Goal: Task Accomplishment & Management: Manage account settings

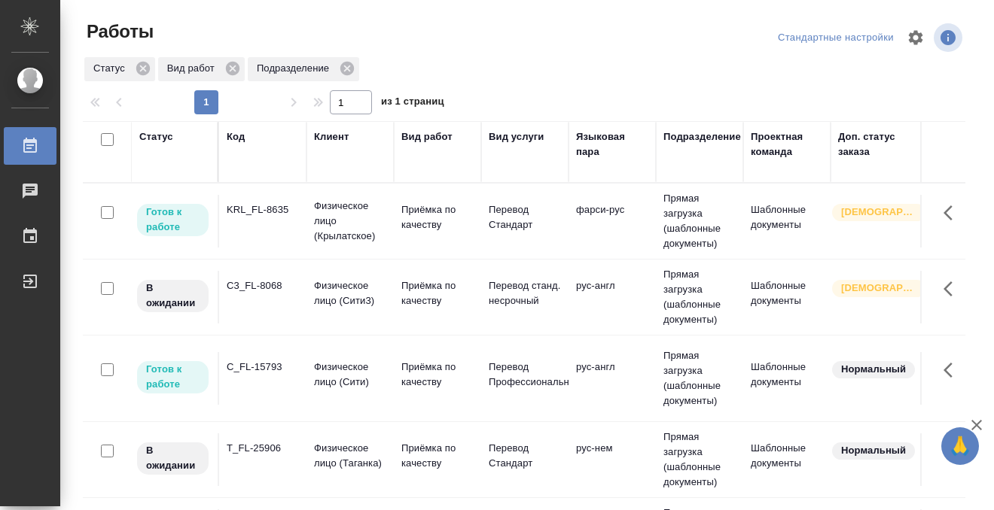
click at [294, 224] on td "KRL_FL-8635" at bounding box center [262, 221] width 87 height 53
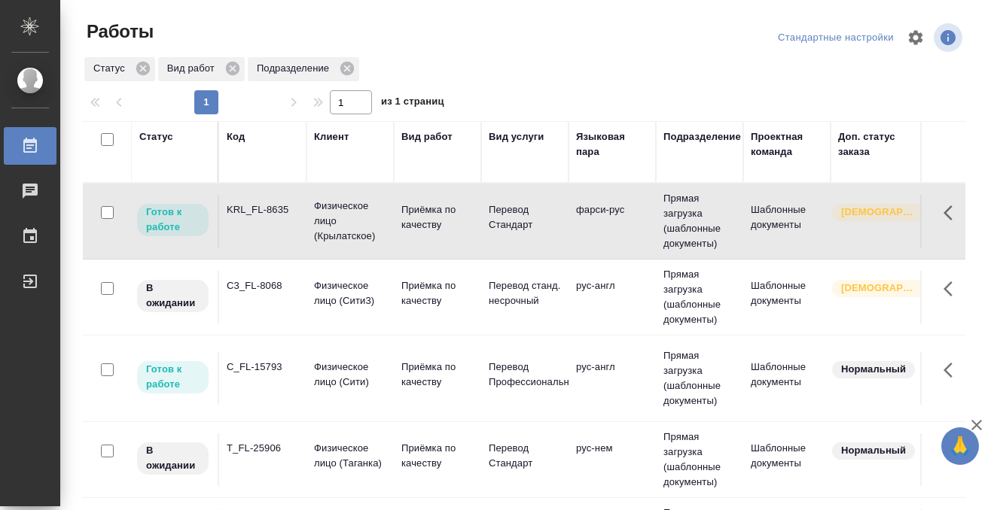
click at [294, 224] on td "KRL_FL-8635" at bounding box center [262, 221] width 87 height 53
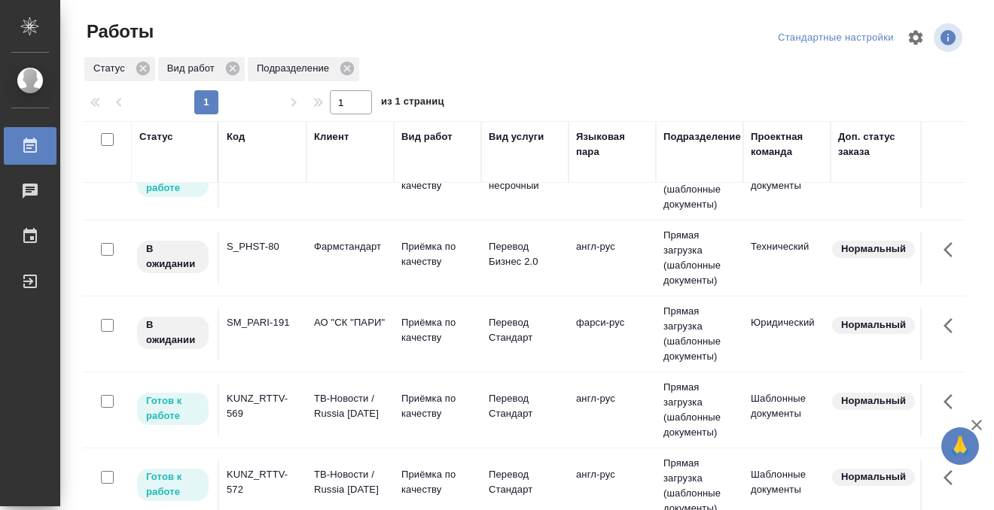
scroll to position [367, 0]
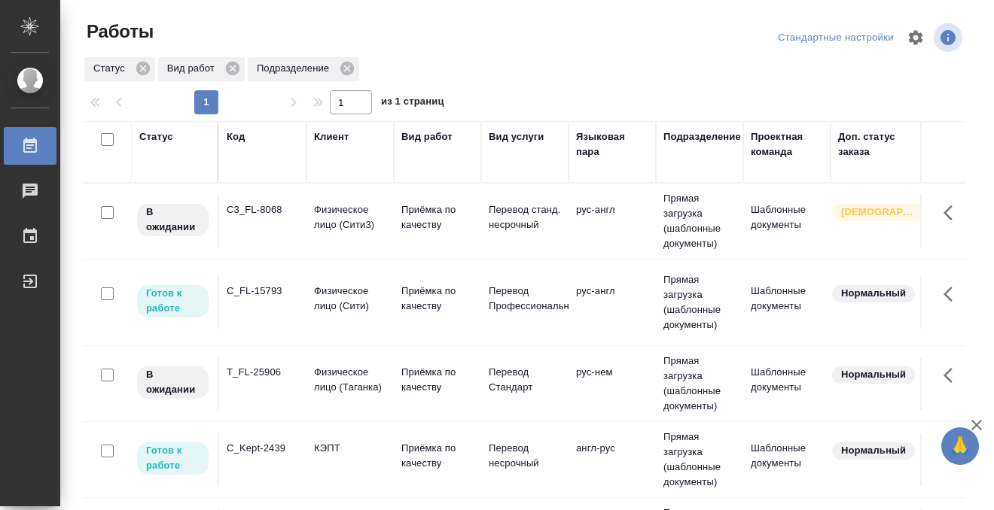
click at [267, 229] on td "C3_FL-8068" at bounding box center [262, 221] width 87 height 53
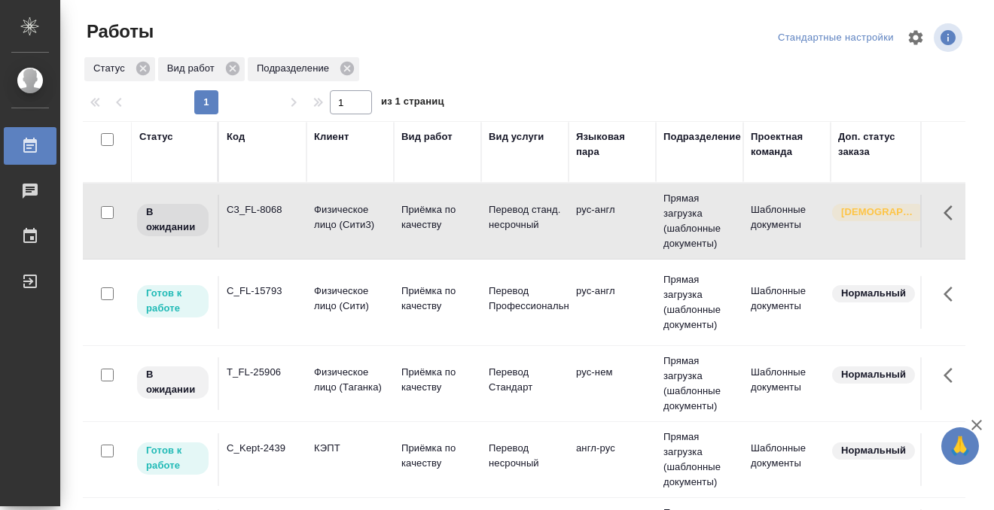
click at [267, 229] on td "C3_FL-8068" at bounding box center [262, 221] width 87 height 53
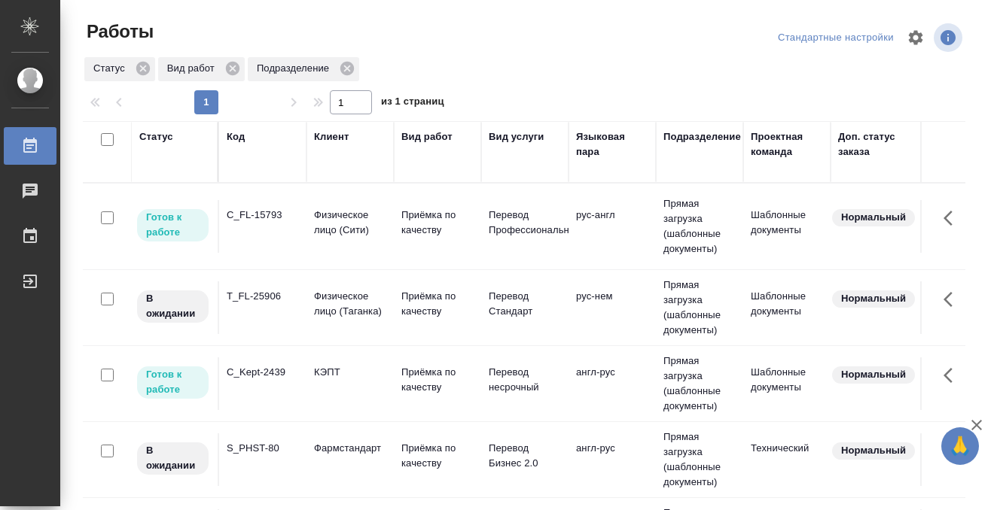
click at [267, 231] on td "C_FL-15793" at bounding box center [262, 226] width 87 height 53
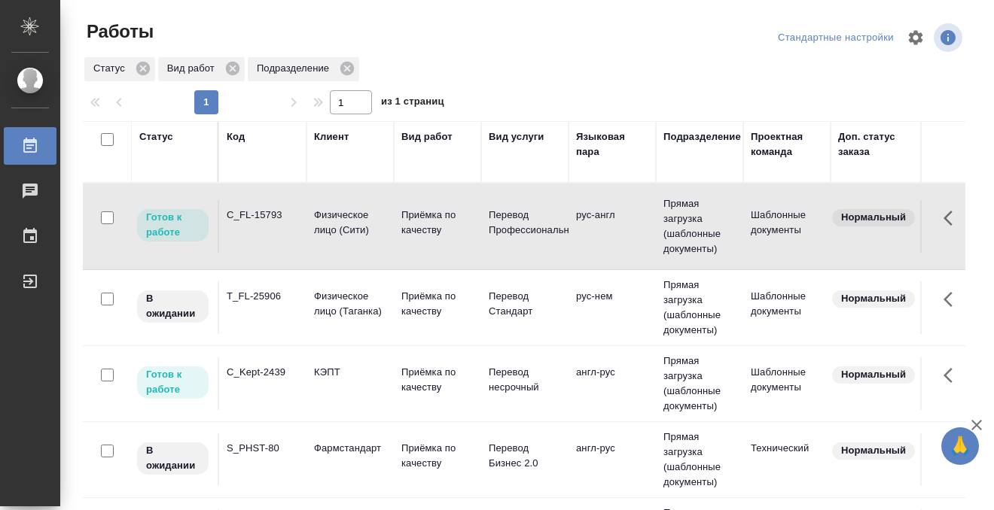
click at [163, 135] on div "Статус" at bounding box center [156, 136] width 34 height 15
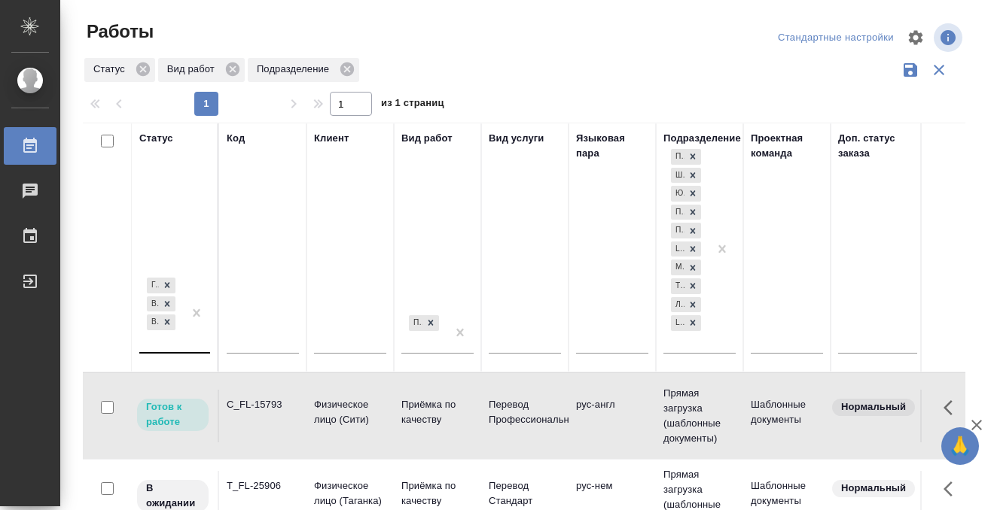
click at [162, 340] on div "Готов к работе В работе В ожидании" at bounding box center [161, 314] width 44 height 78
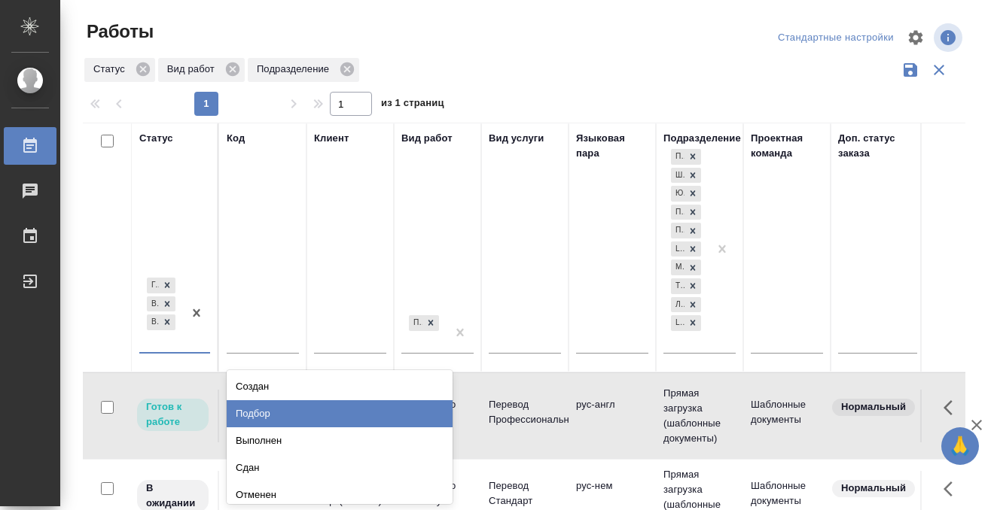
click at [270, 410] on div "Подбор" at bounding box center [340, 413] width 226 height 27
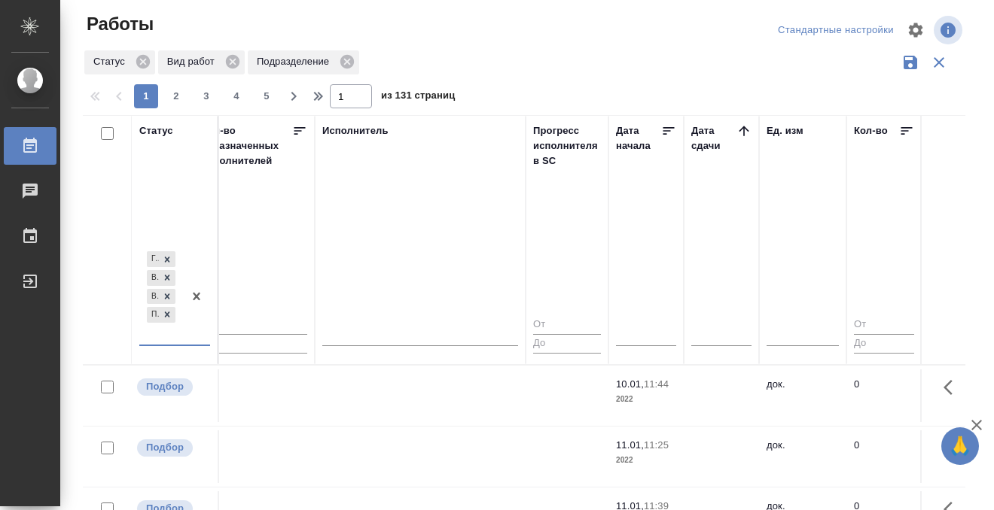
scroll to position [0, 906]
click at [737, 130] on icon at bounding box center [742, 130] width 15 height 15
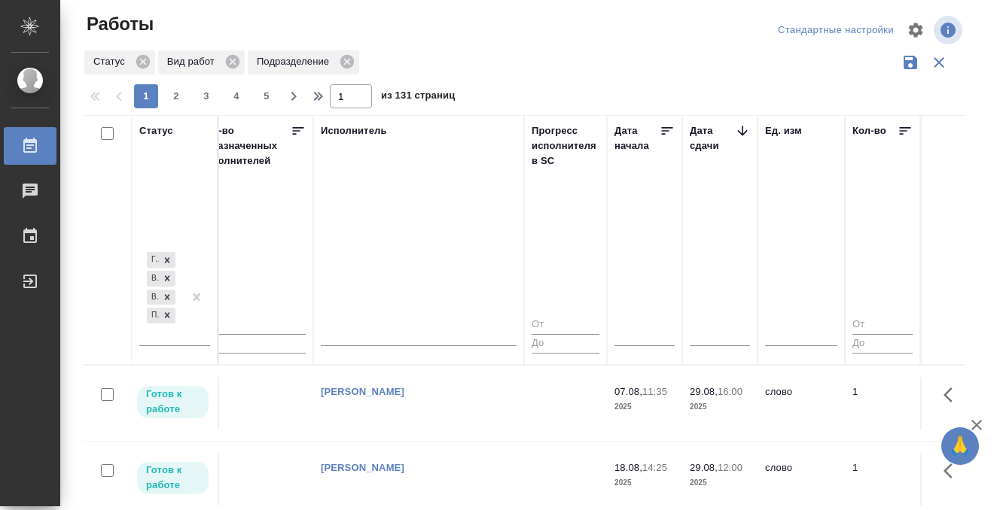
click at [443, 441] on tr "Готов к работе KUNZ_RTTV-570 ТВ-Новости / Russia Today Приёмка по качеству Пере…" at bounding box center [763, 479] width 3173 height 76
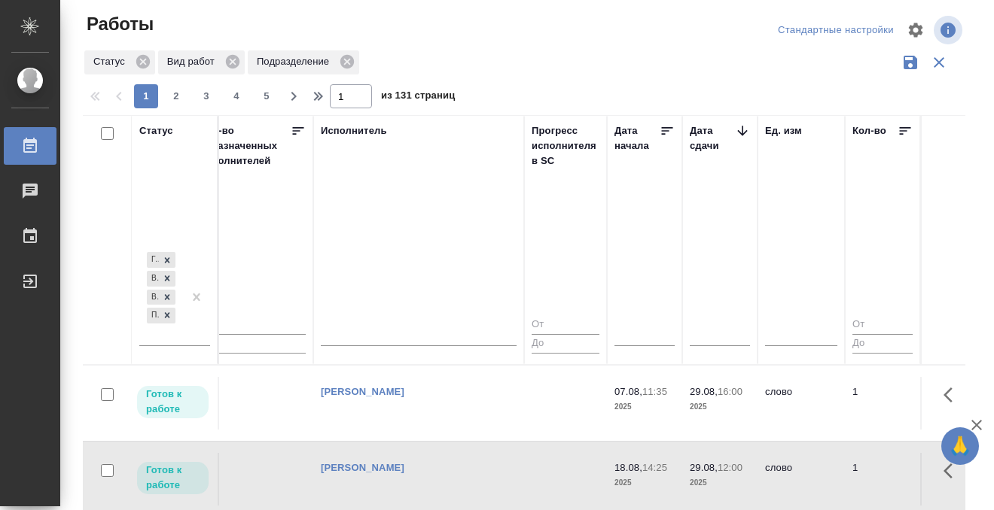
scroll to position [352, 906]
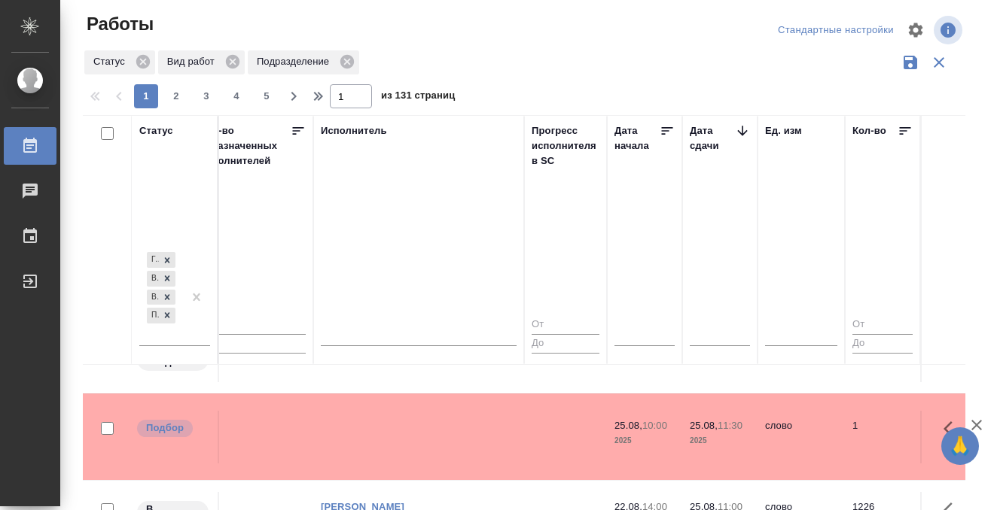
click at [444, 78] on td at bounding box center [418, 52] width 211 height 53
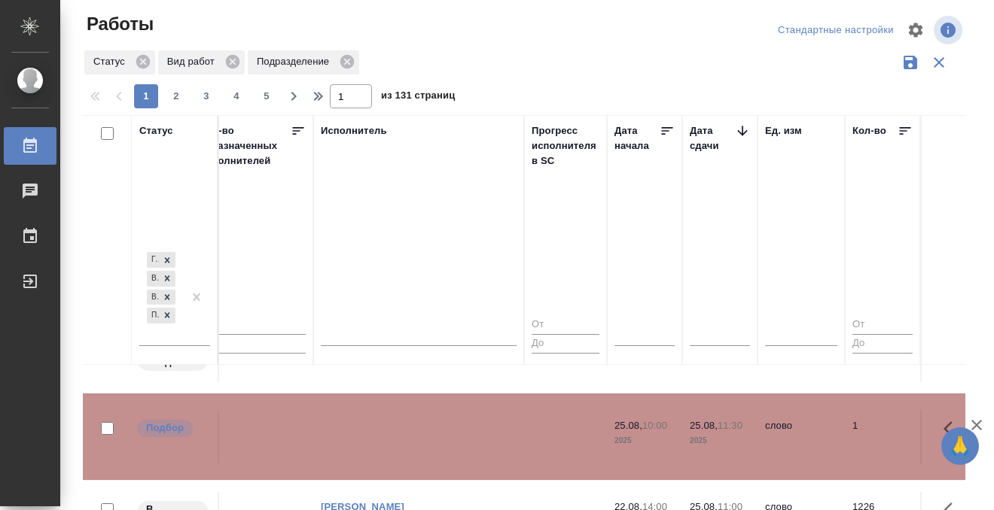
scroll to position [993, 906]
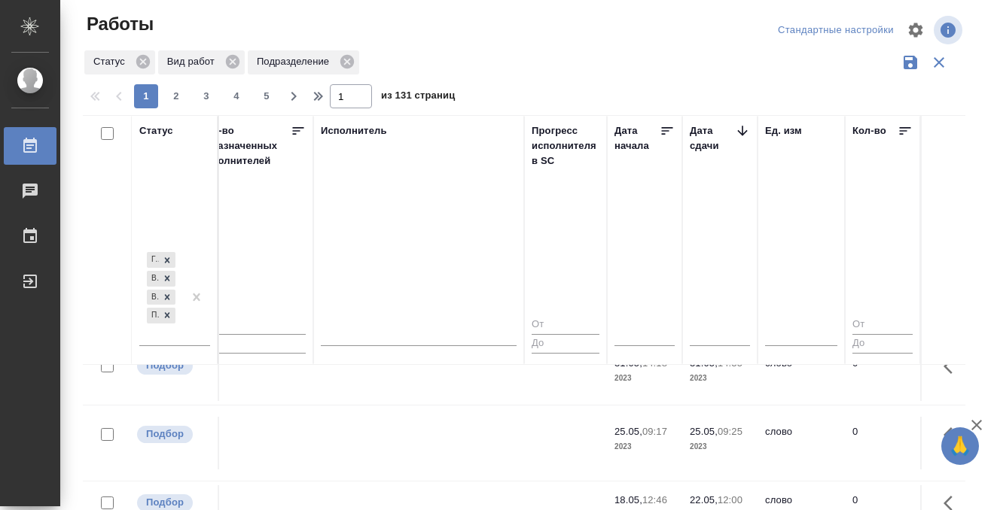
click at [29, 136] on div "Работы" at bounding box center [11, 146] width 38 height 23
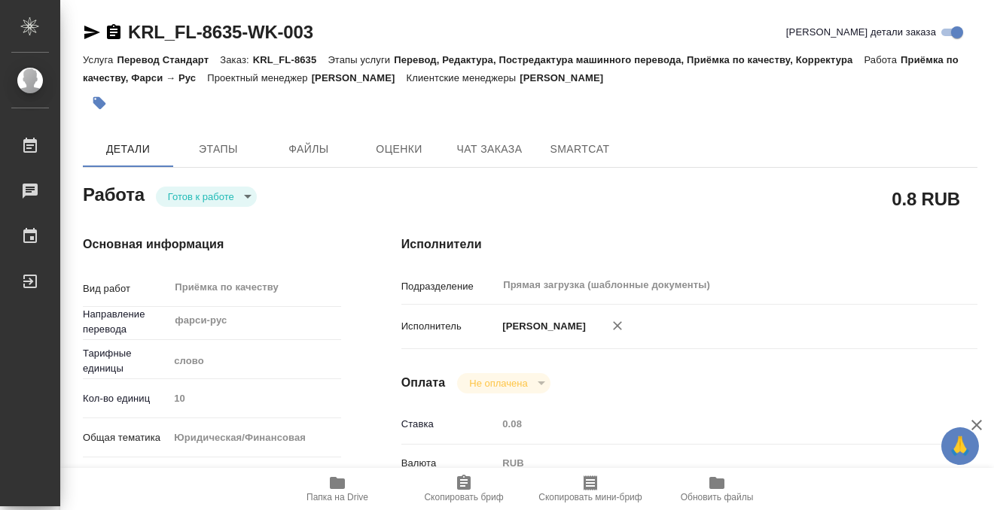
type textarea "x"
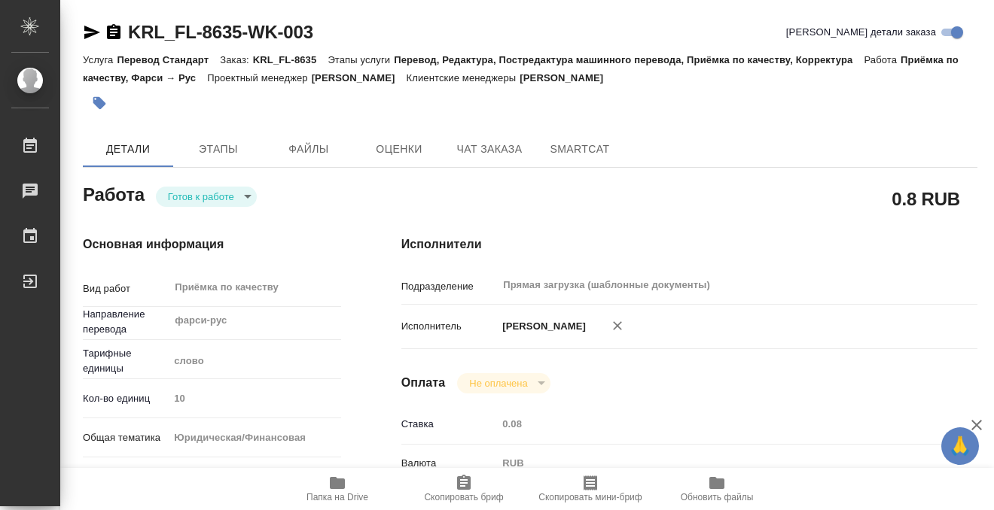
type textarea "x"
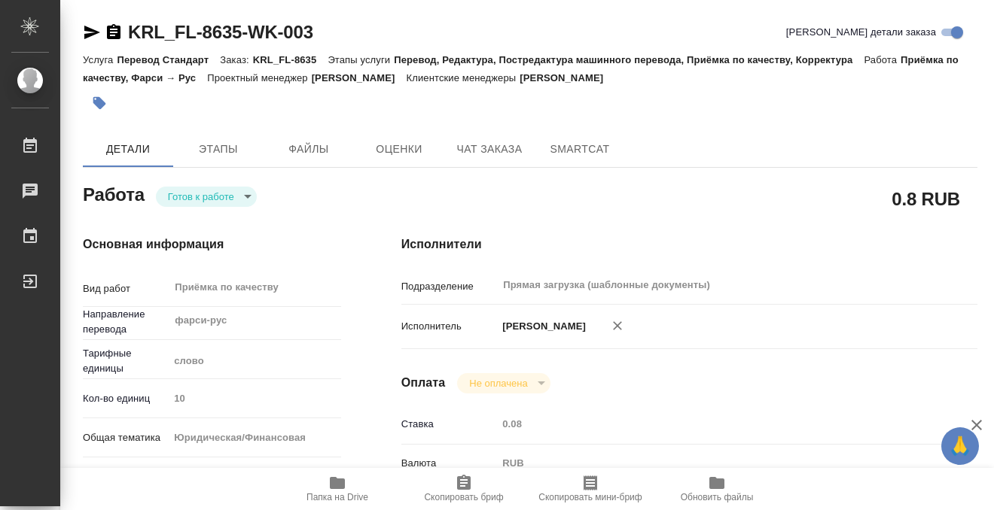
type textarea "x"
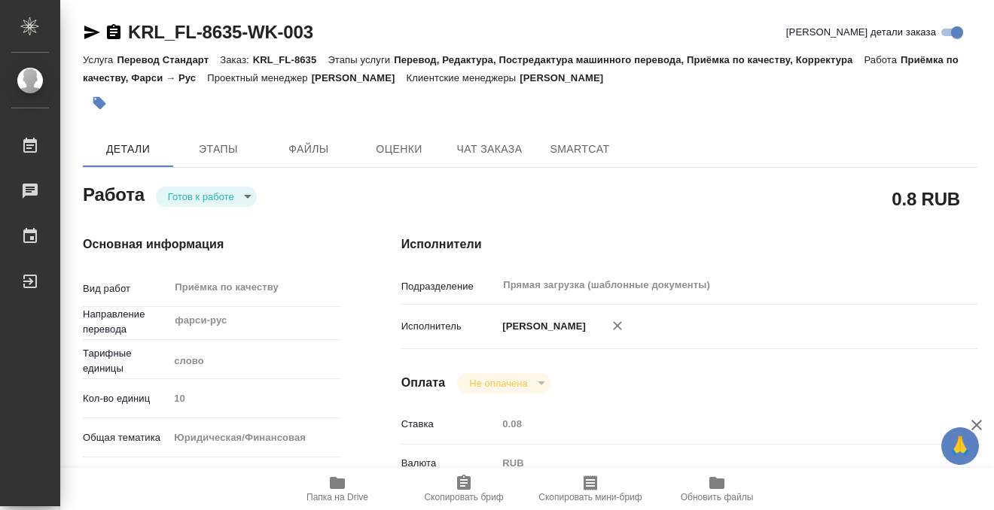
type textarea "x"
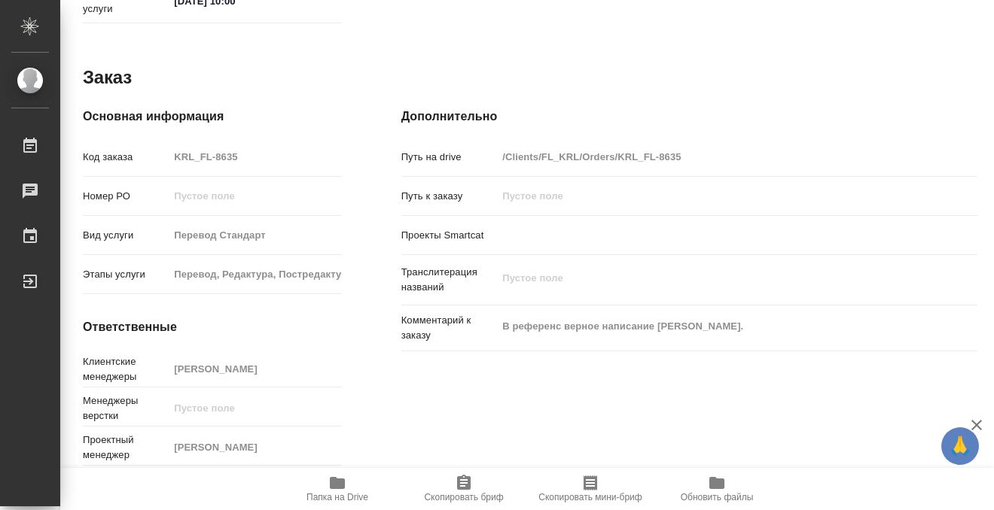
scroll to position [794, 0]
click at [344, 485] on icon "button" at bounding box center [337, 483] width 15 height 12
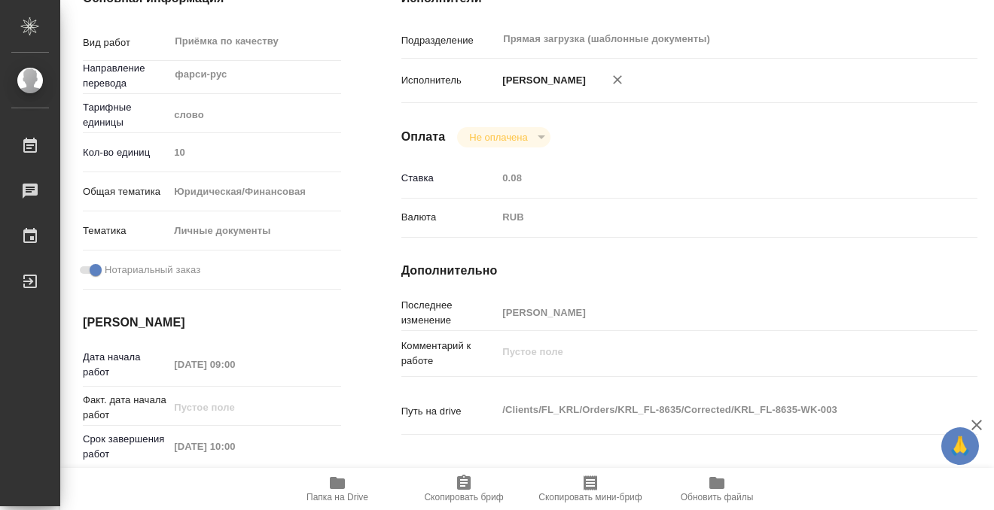
scroll to position [56, 0]
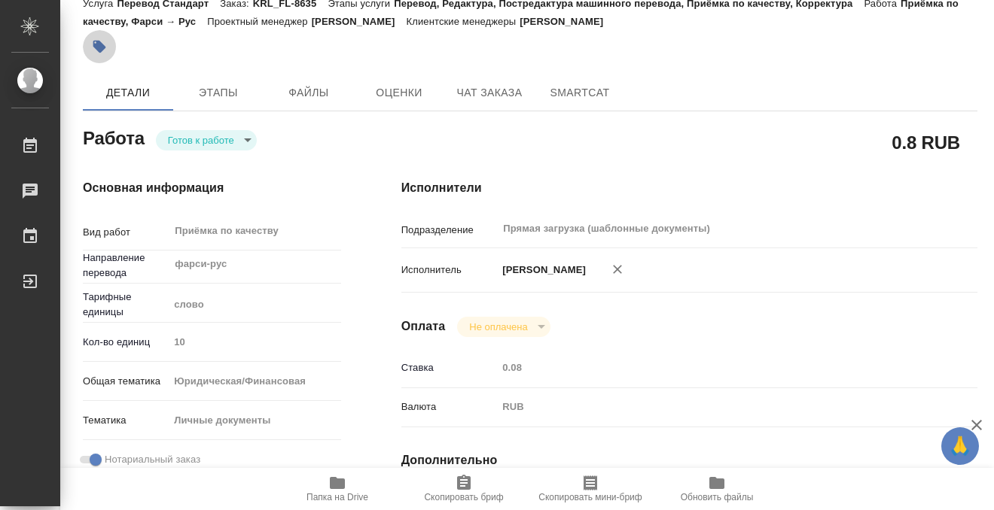
click at [105, 52] on icon "button" at bounding box center [99, 46] width 15 height 15
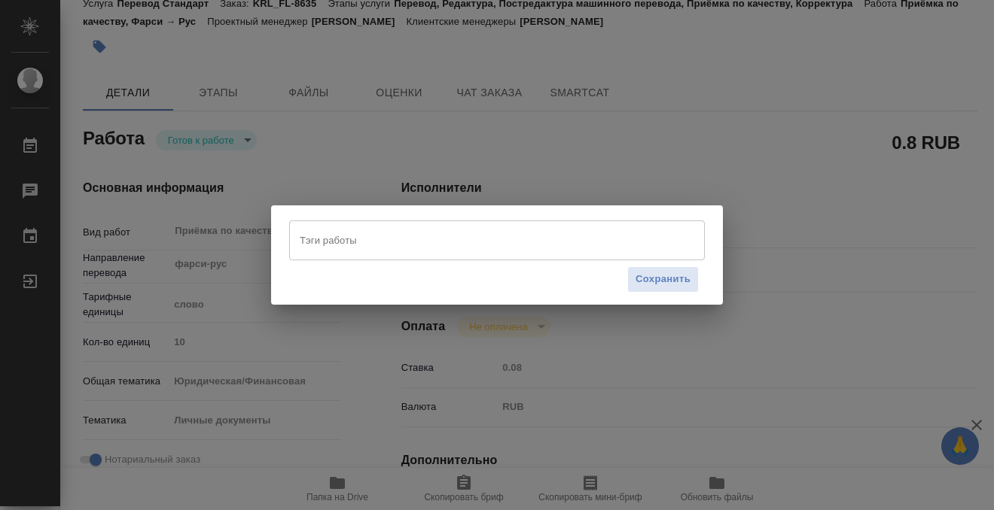
click at [491, 257] on div "Тэги работы" at bounding box center [496, 240] width 415 height 39
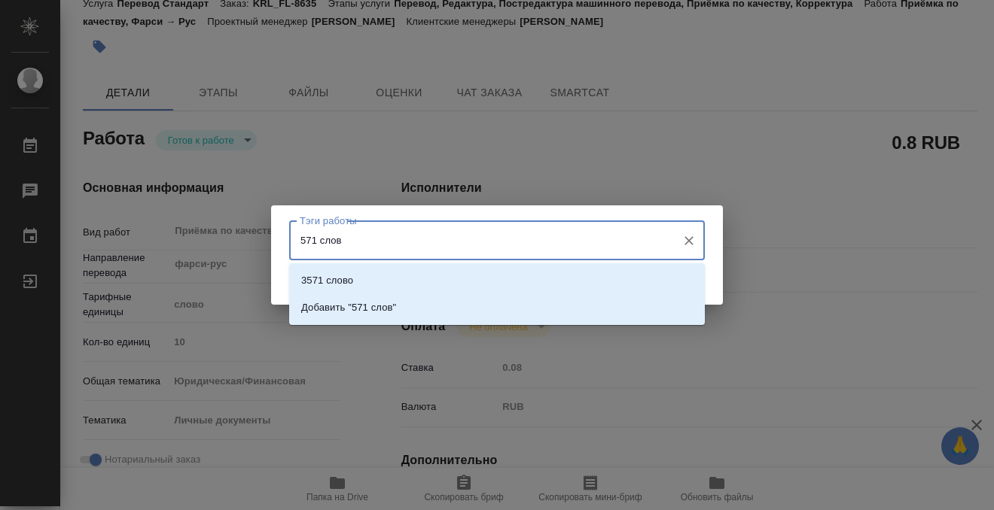
type input "571 слово"
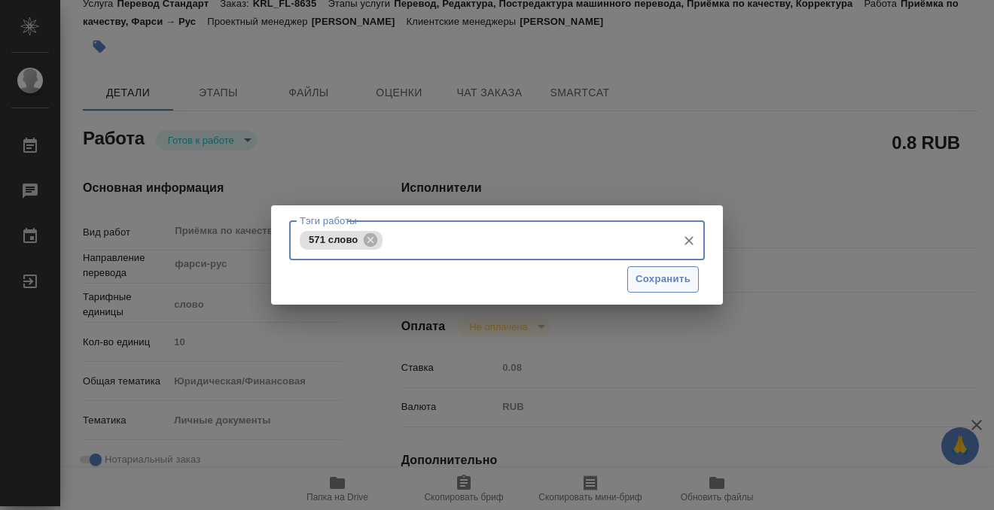
click at [680, 276] on span "Сохранить" at bounding box center [662, 279] width 55 height 17
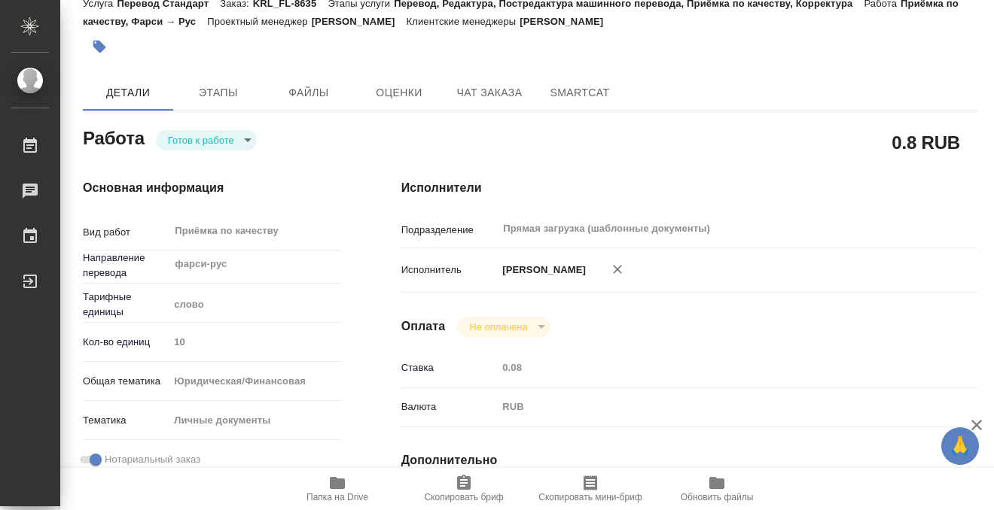
type input "readyForWork"
type textarea "Приёмка по качеству"
type textarea "x"
type input "фарси-рус"
type input "5a8b1489cc6b4906c91bfd90"
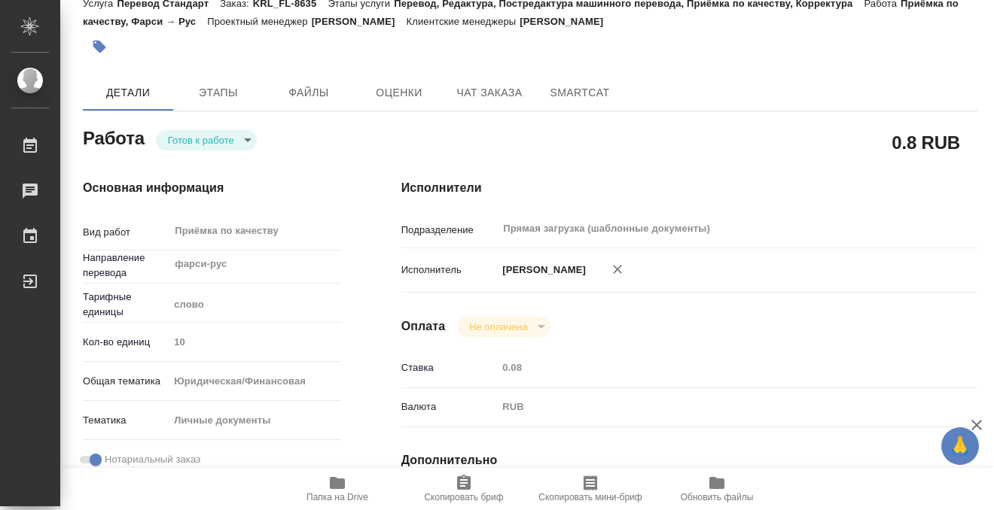
type input "10"
type input "yr-fn"
type input "5a8b8b956a9677013d343cfe"
checkbox input "true"
type input "22.08.2025 09:00"
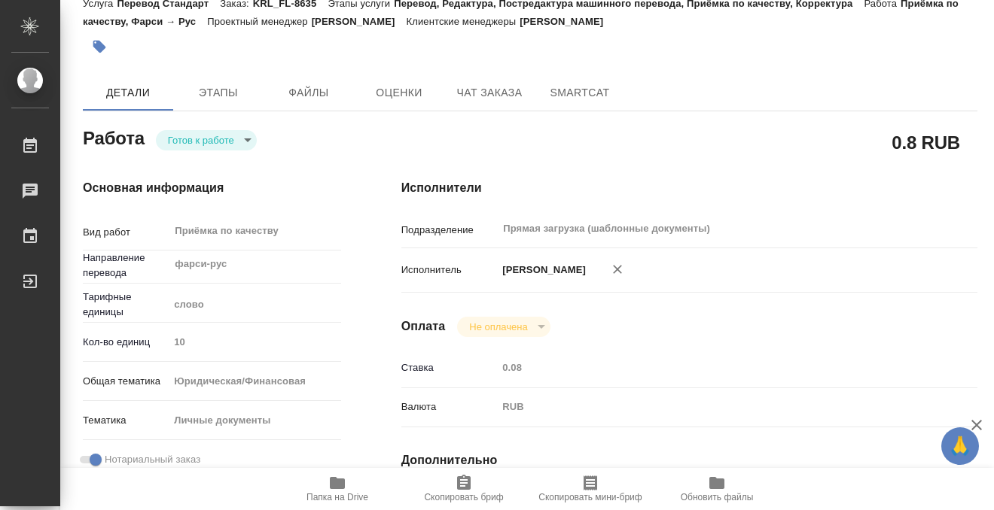
type input "22.08.2025 10:00"
type input "Прямая загрузка (шаблонные документы)"
type input "notPayed"
type input "0.08"
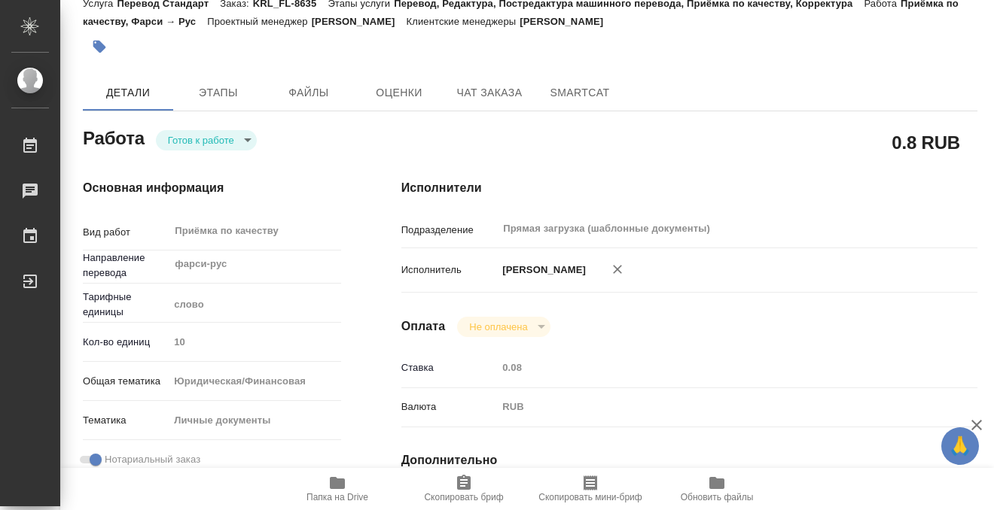
type input "RUB"
type input "[PERSON_NAME]"
type textarea "x"
type textarea "/Clients/FL_KRL/Orders/KRL_FL-8635/Corrected/KRL_FL-8635-WK-003"
type textarea "x"
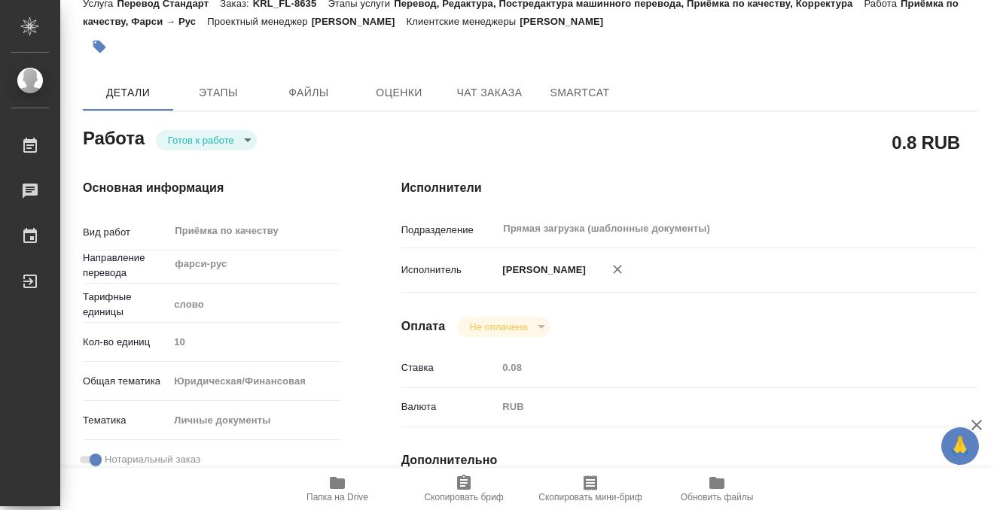
type input "KRL_FL-8635"
type input "Перевод Стандарт"
type input "Перевод, Редактура, Постредактура машинного перевода, Приёмка по качеству, Корр…"
type input "Касымов Тимур"
type input "/Clients/FL_KRL/Orders/KRL_FL-8635"
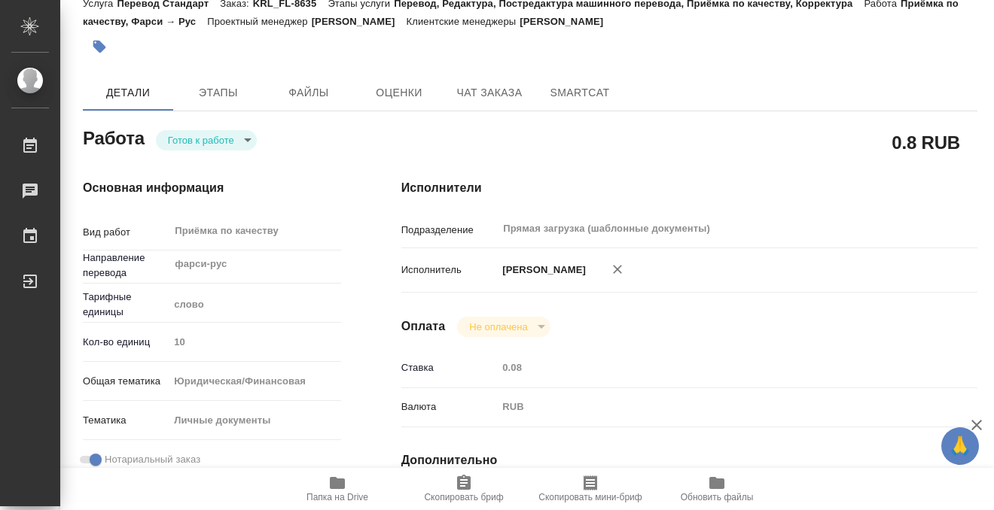
type textarea "x"
type textarea "В референс верное написание ФИО ребенка."
type textarea "x"
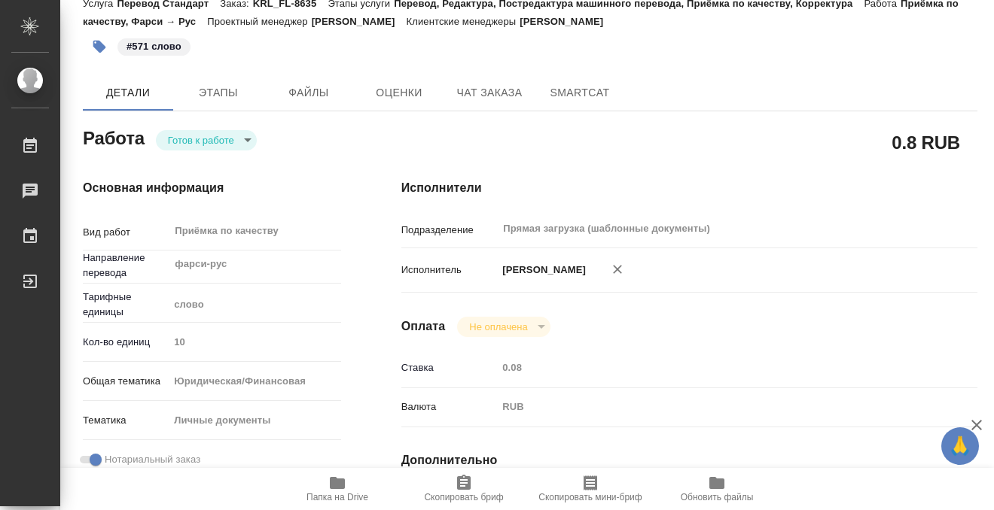
type textarea "x"
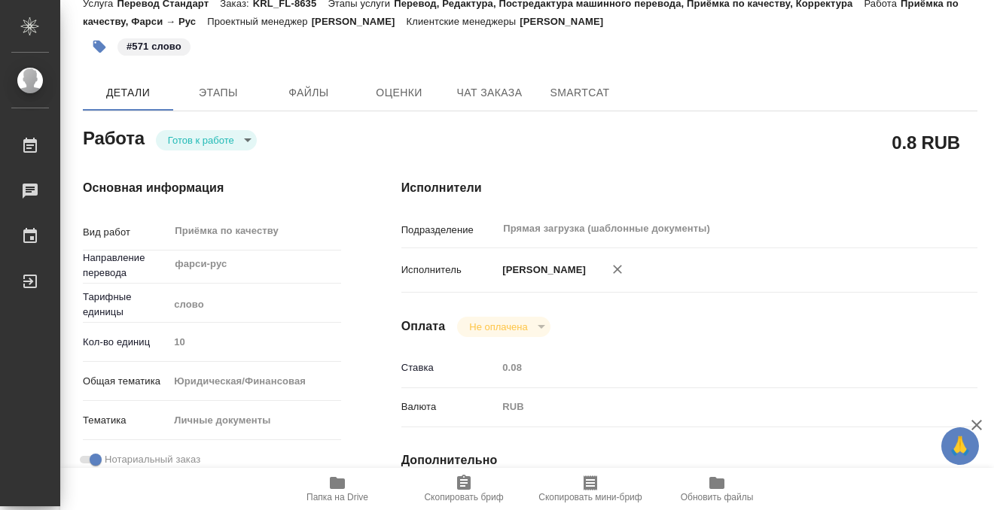
type textarea "x"
click at [230, 145] on body "🙏 .cls-1 fill:#fff; AWATERA Kobzeva Elizaveta Работы 0 Чаты График Выйти KRL_FL…" at bounding box center [497, 255] width 994 height 510
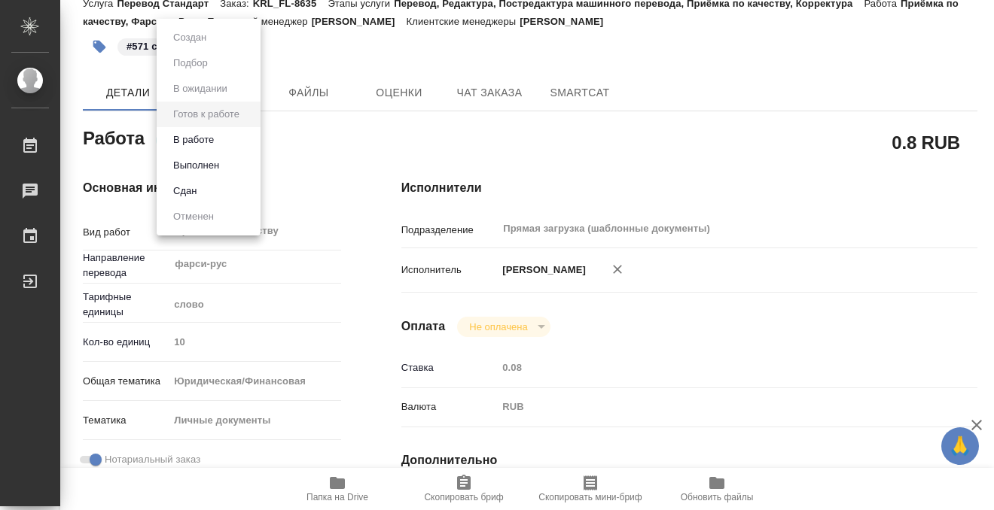
type textarea "x"
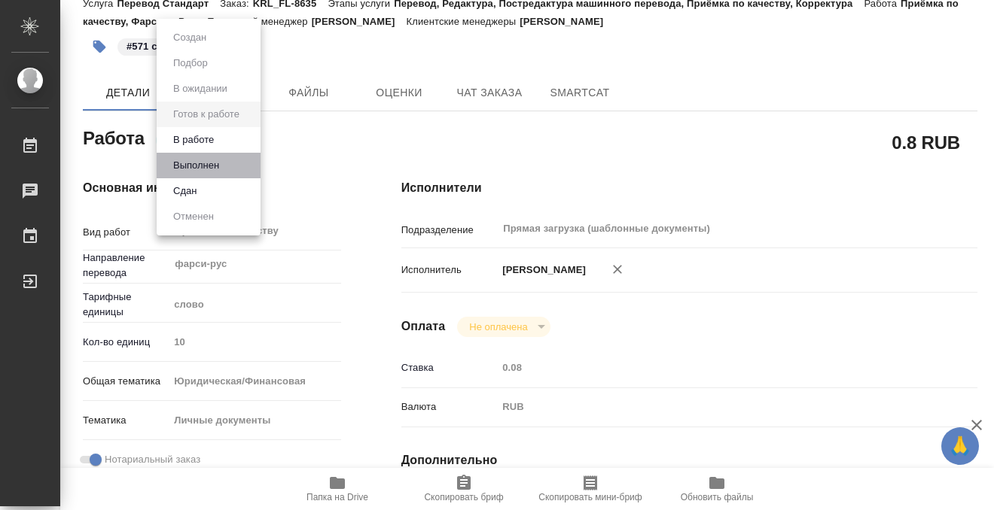
click at [231, 159] on li "Выполнен" at bounding box center [209, 166] width 104 height 26
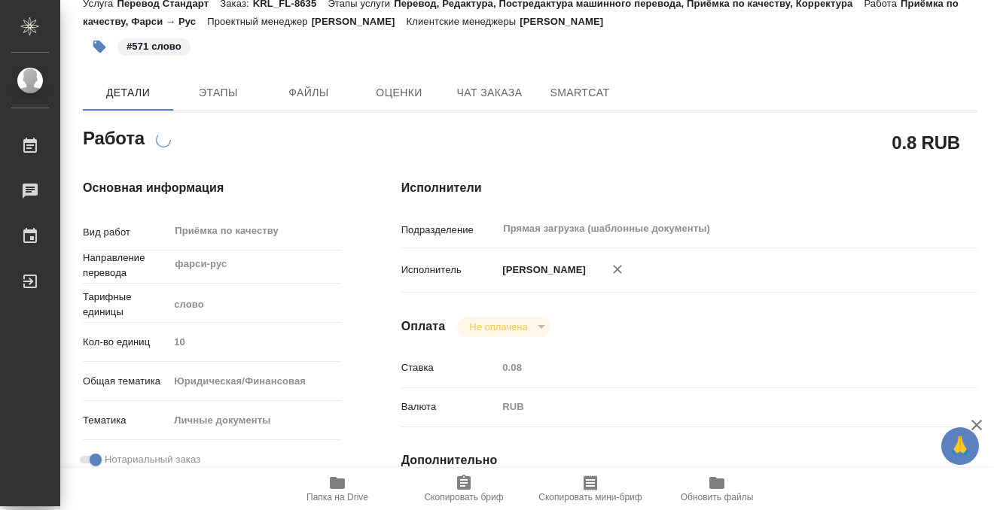
scroll to position [0, 0]
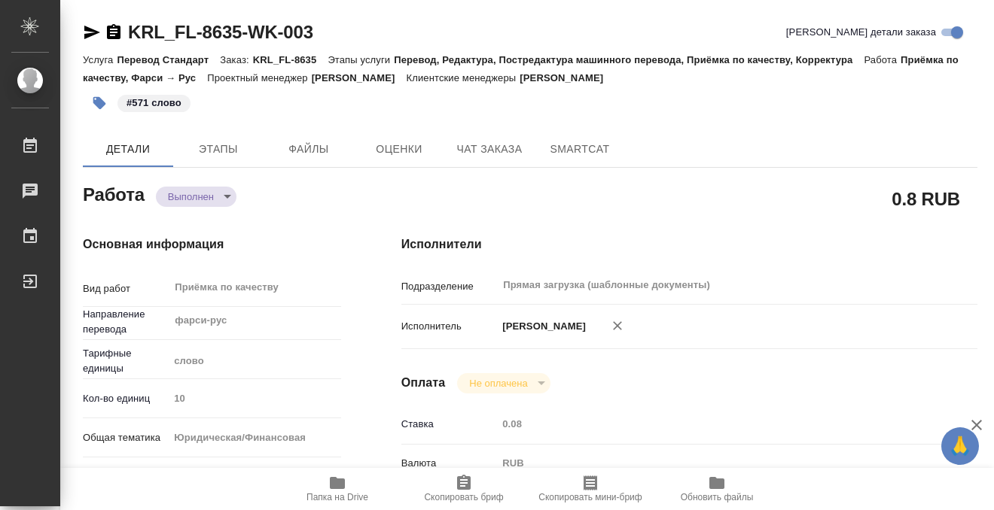
type textarea "x"
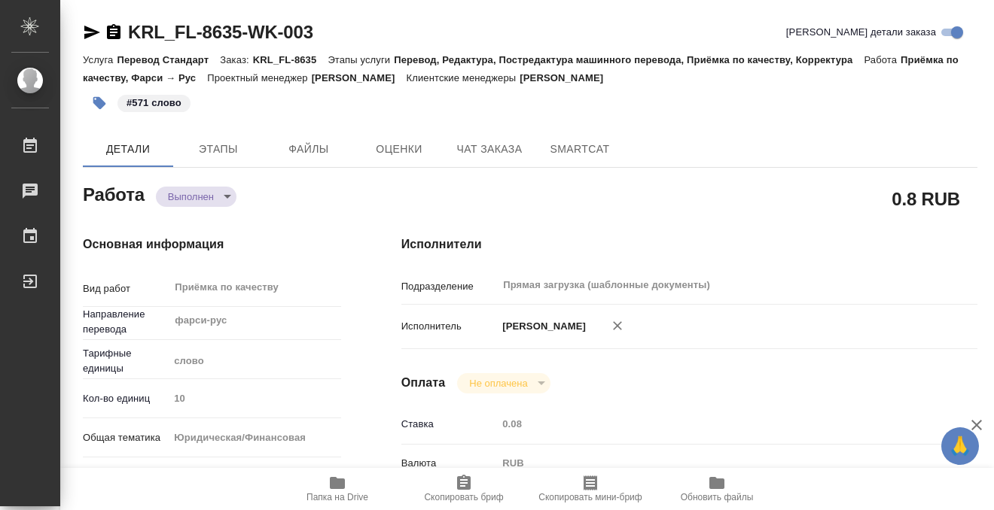
type textarea "x"
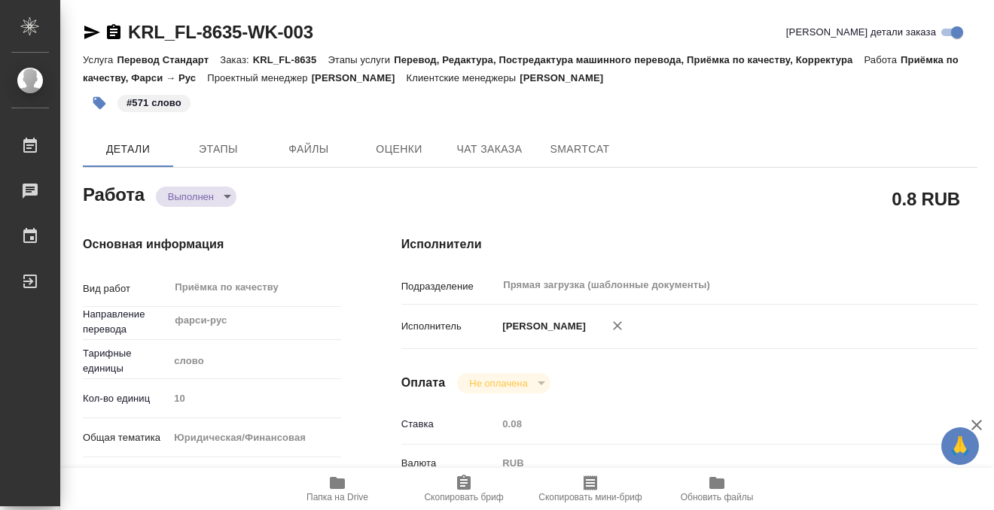
click at [114, 33] on icon "button" at bounding box center [114, 31] width 14 height 15
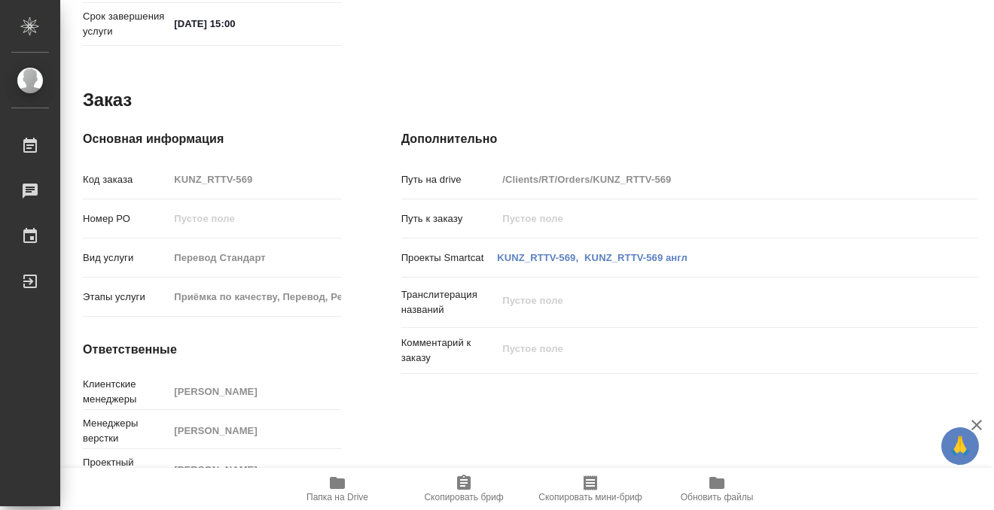
scroll to position [804, 0]
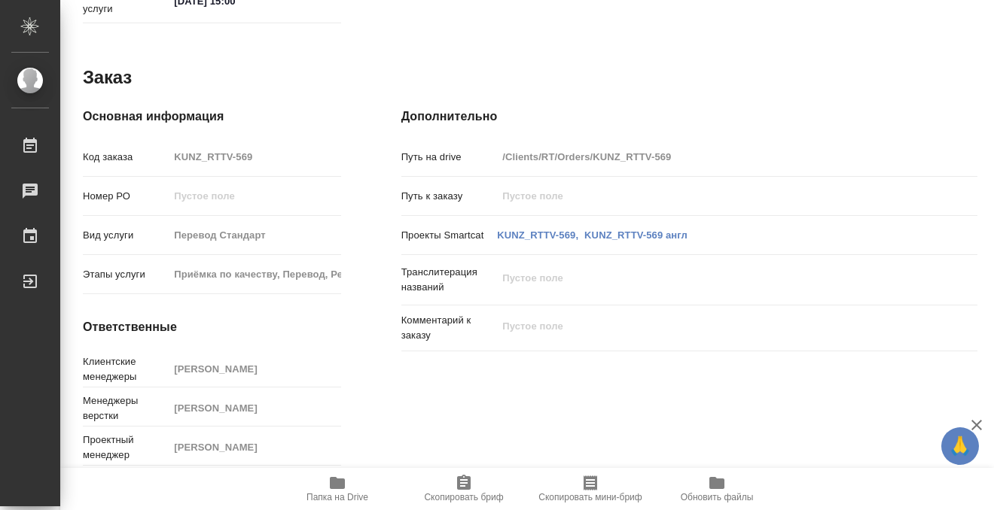
click at [341, 479] on icon "button" at bounding box center [337, 483] width 15 height 12
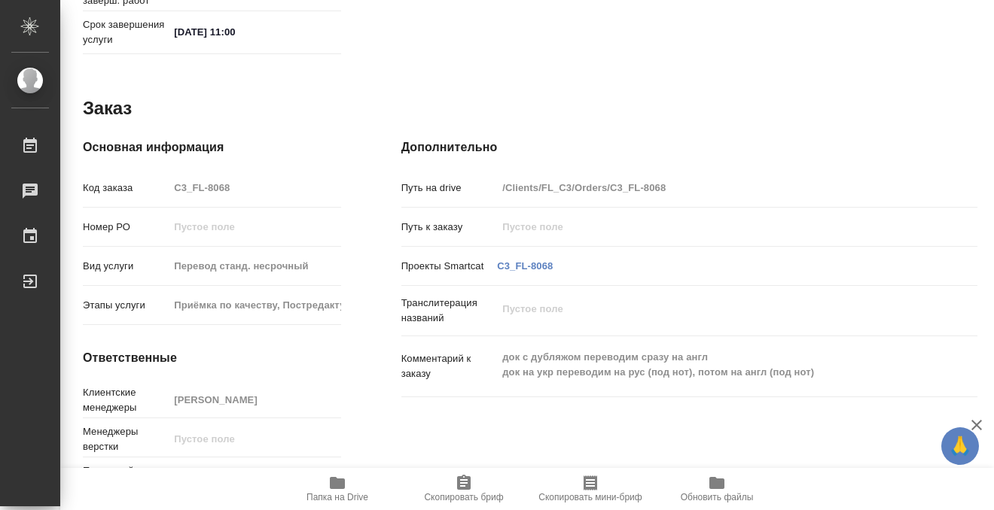
scroll to position [804, 0]
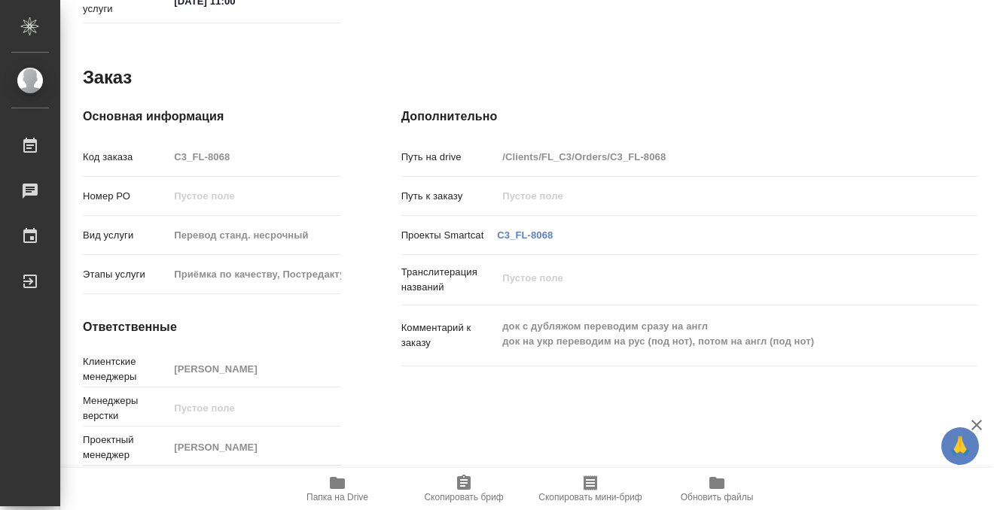
click at [329, 492] on span "Папка на Drive" at bounding box center [337, 497] width 62 height 11
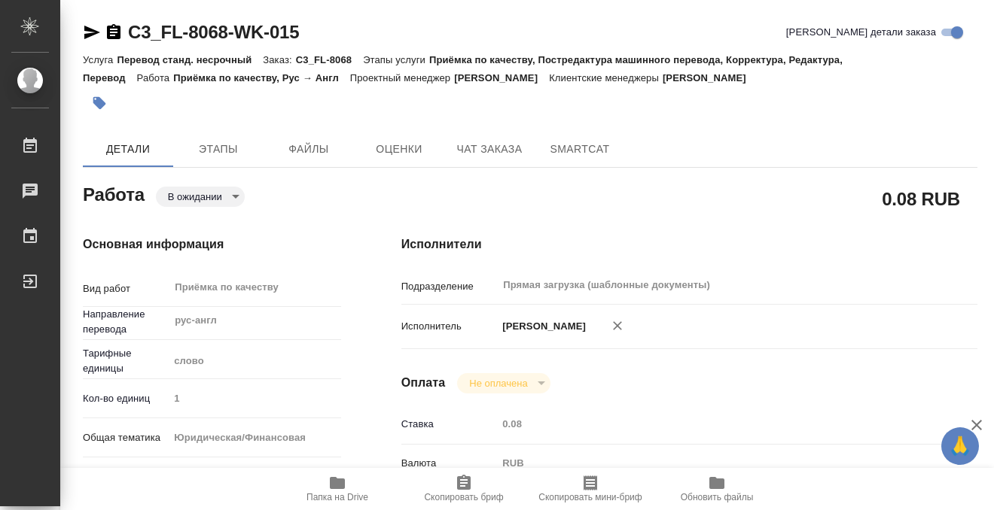
click at [101, 94] on button "button" at bounding box center [99, 103] width 33 height 33
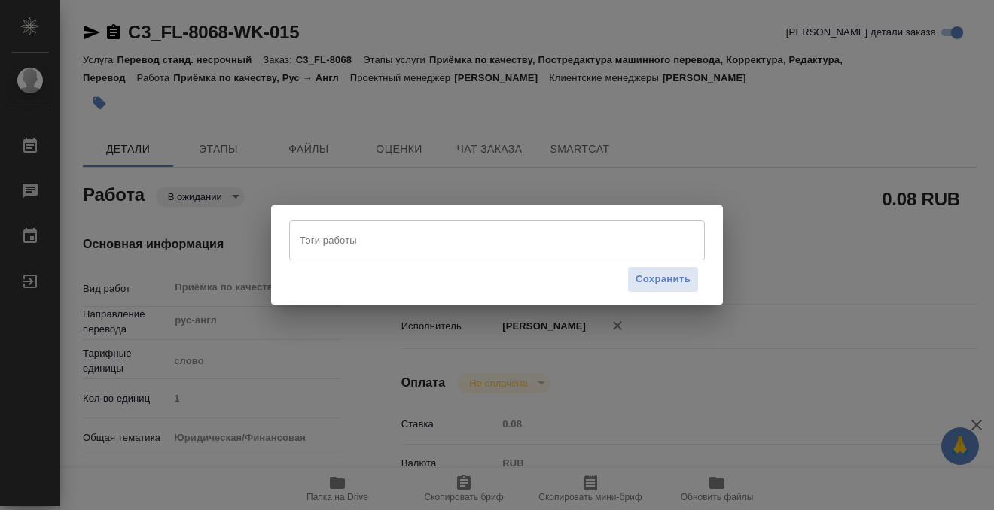
click at [455, 246] on input "Тэги работы" at bounding box center [482, 240] width 373 height 26
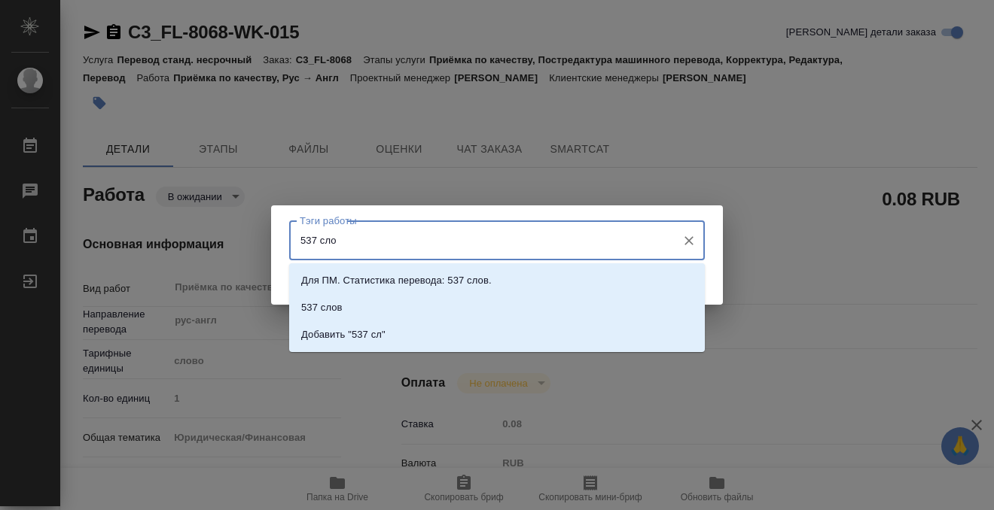
type input "537 слов"
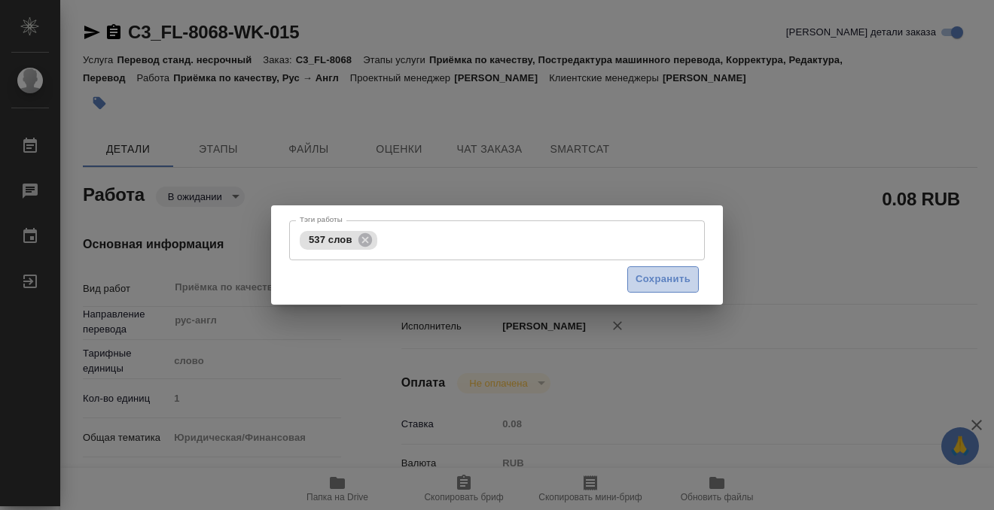
click at [680, 277] on span "Сохранить" at bounding box center [662, 279] width 55 height 17
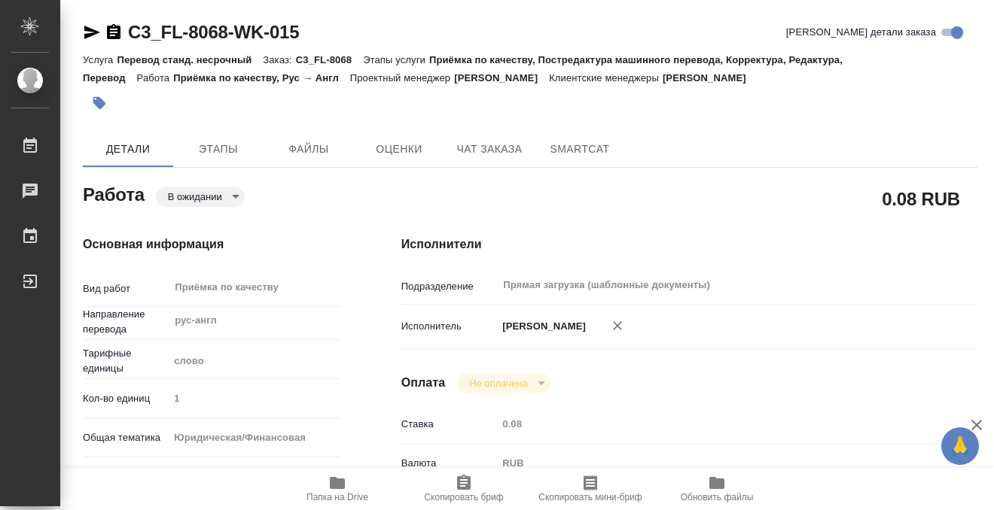
type input "pending"
type input "рус-англ"
type input "5a8b1489cc6b4906c91bfd90"
type input "1"
type input "yr-fn"
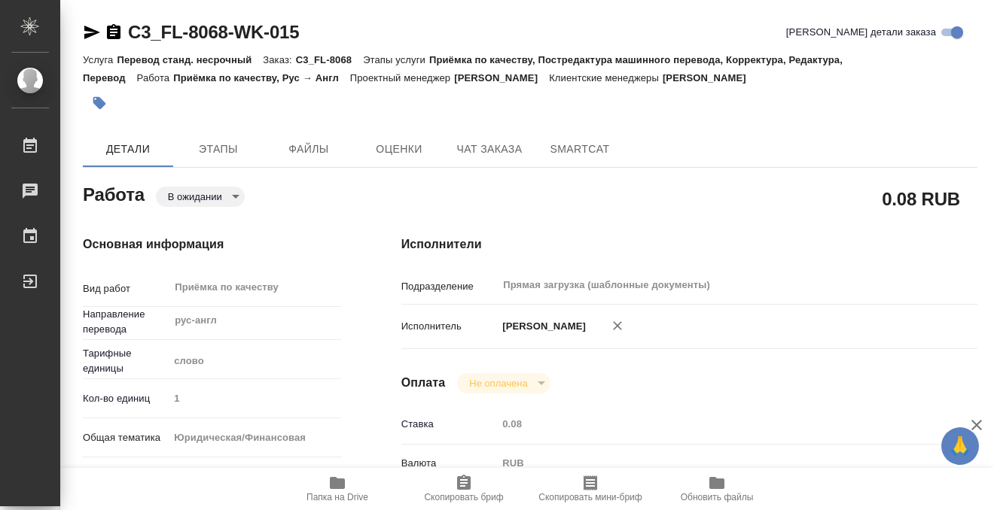
type input "5a8b8b956a9677013d343cfe"
checkbox input "true"
type input "[DATE] 10:15"
type input "[DATE] 11:00"
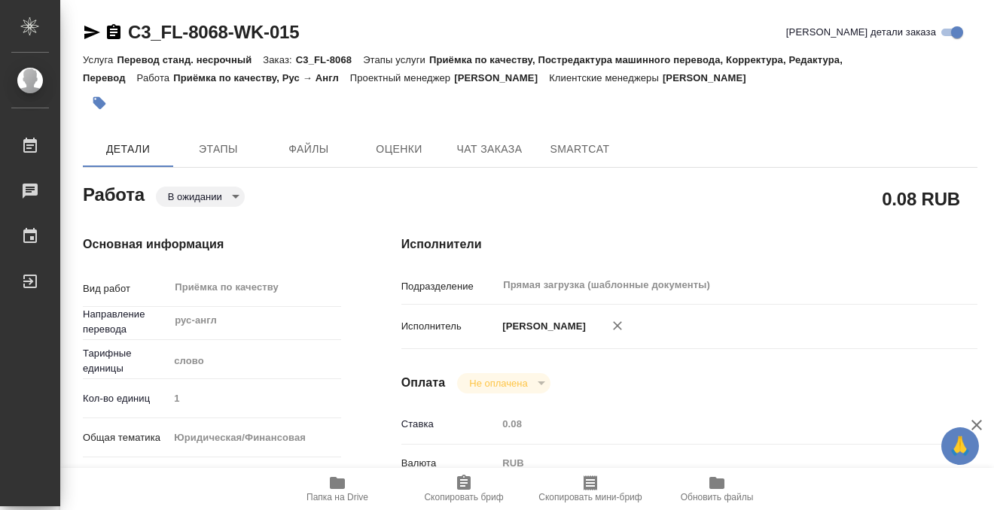
type input "Прямая загрузка (шаблонные документы)"
type input "notPayed"
type input "0.08"
type input "RUB"
type input "[PERSON_NAME]"
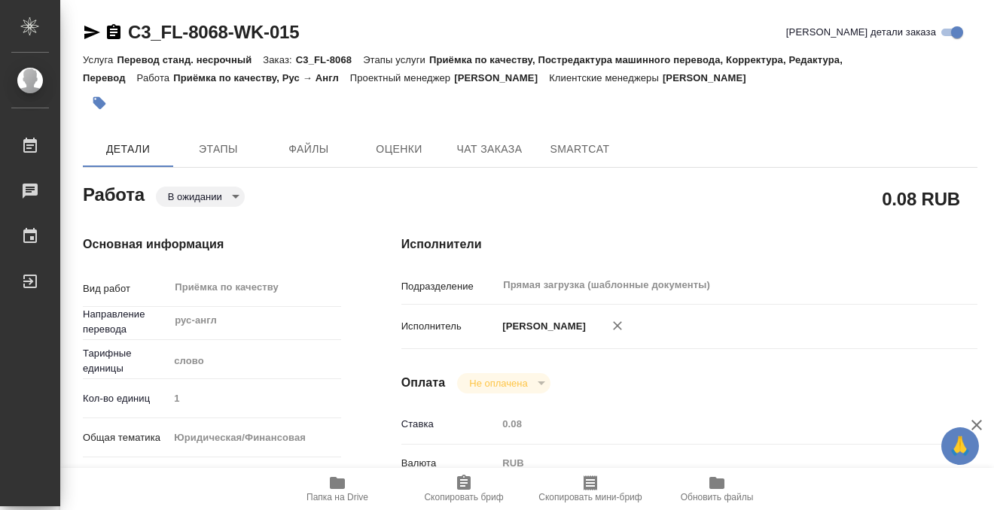
type input "C3_FL-8068"
type input "Перевод станд. несрочный"
type input "Приёмка по качеству, Постредактура машинного перевода, Корректура, Редактура, П…"
type input "[PERSON_NAME]"
type input "/Clients/FL_C3/Orders/C3_FL-8068"
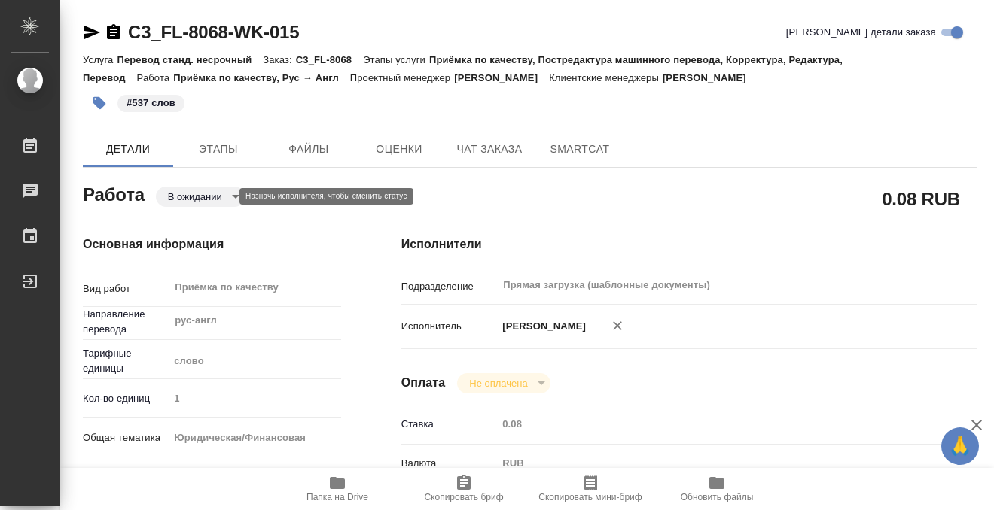
click at [210, 196] on body "🙏 .cls-1 fill:#fff; AWATERA Kobzeva Elizaveta Работы 0 Чаты График Выйти C3_FL-…" at bounding box center [497, 255] width 994 height 510
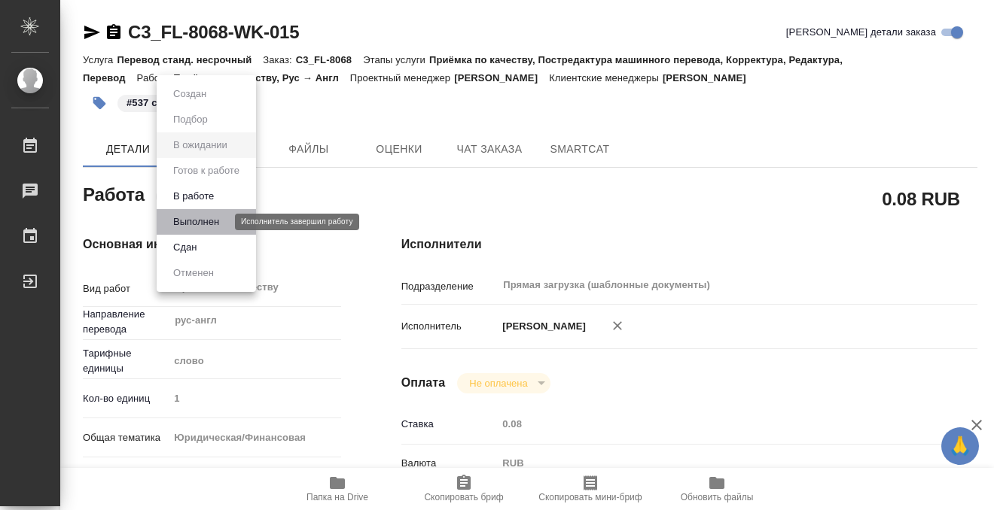
click at [215, 221] on button "Выполнен" at bounding box center [196, 222] width 55 height 17
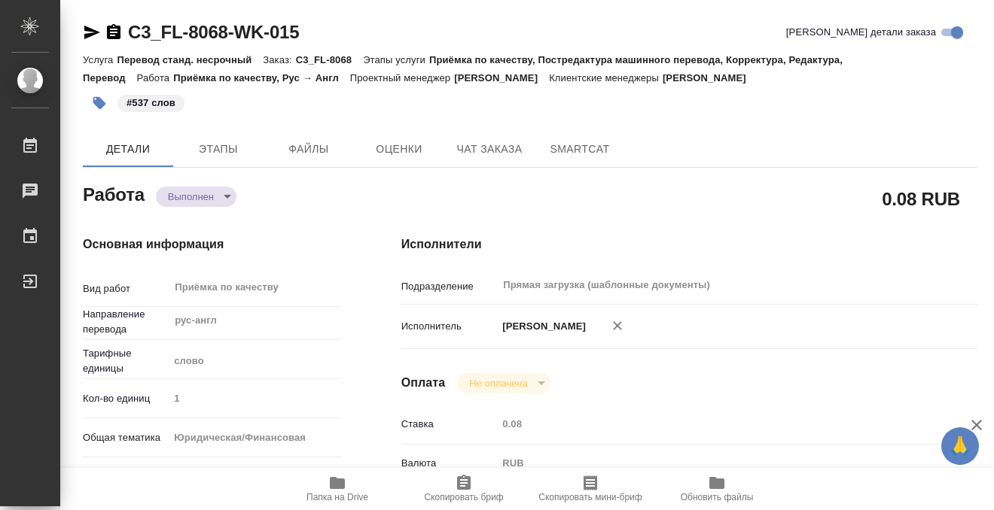
type textarea "x"
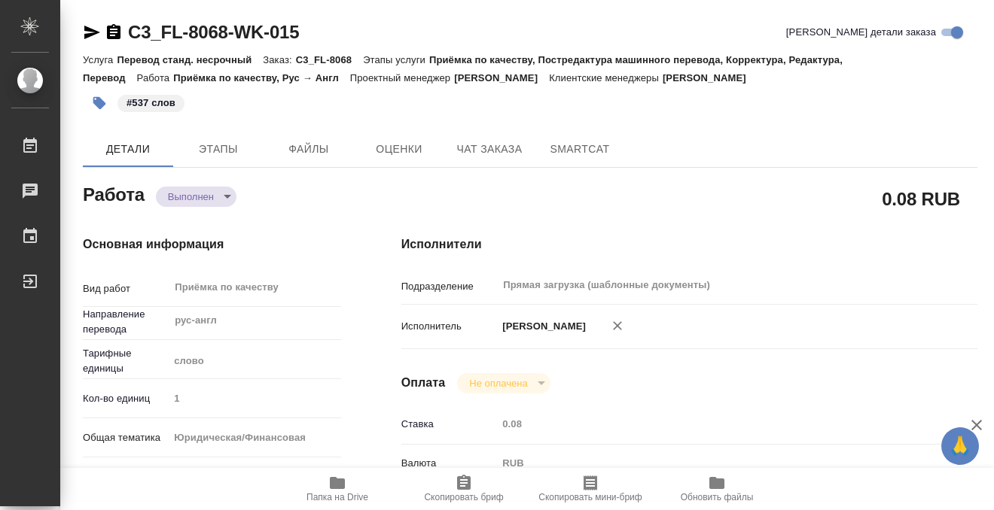
type textarea "x"
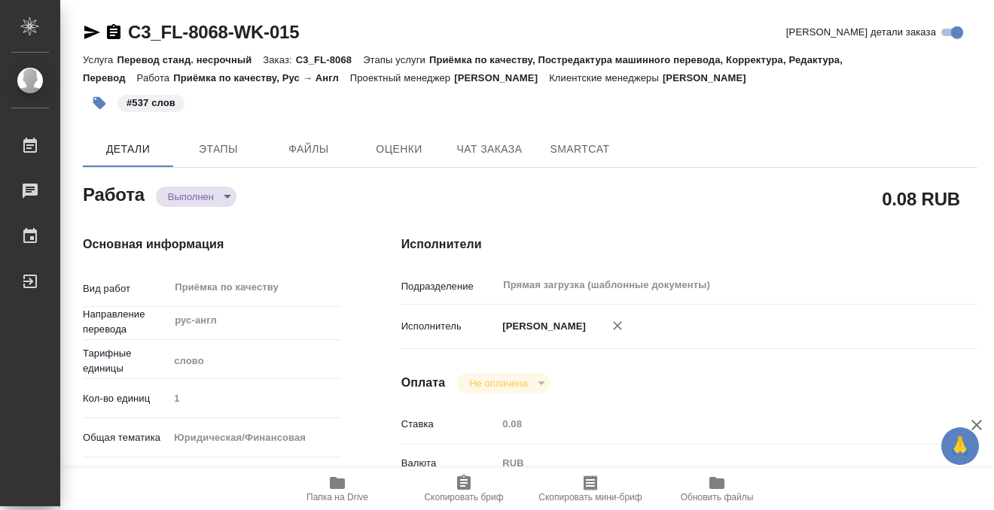
type textarea "x"
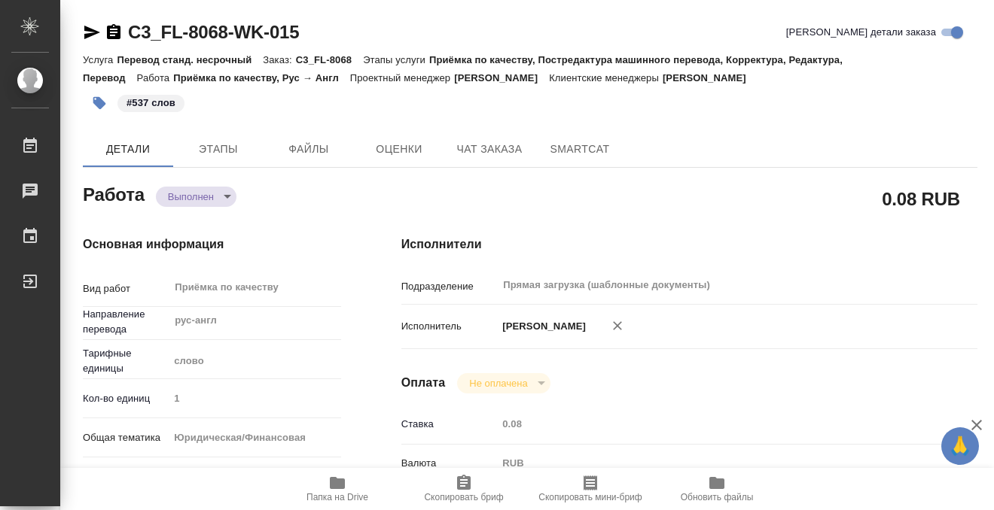
click at [117, 21] on div "C3_FL-8068-WK-015" at bounding box center [191, 32] width 216 height 24
click at [116, 33] on icon "button" at bounding box center [114, 31] width 14 height 15
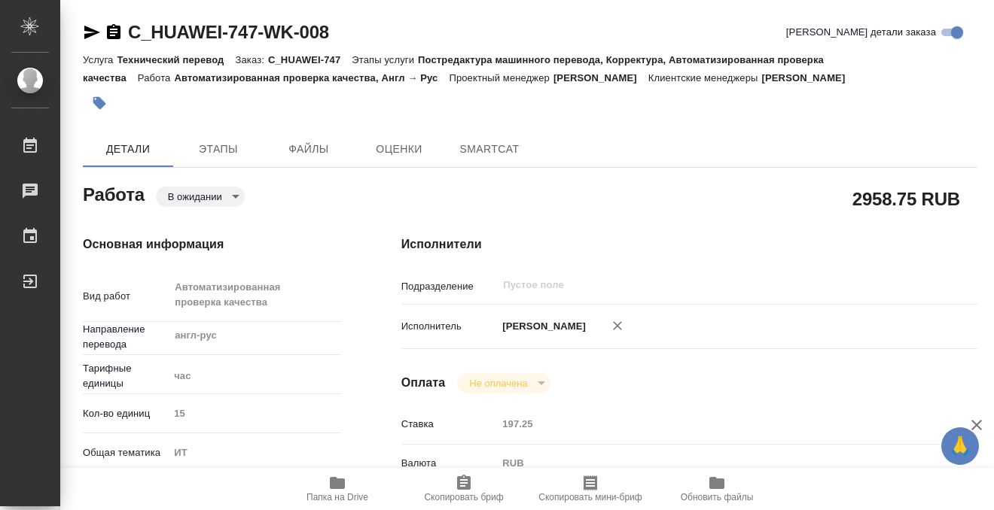
type textarea "x"
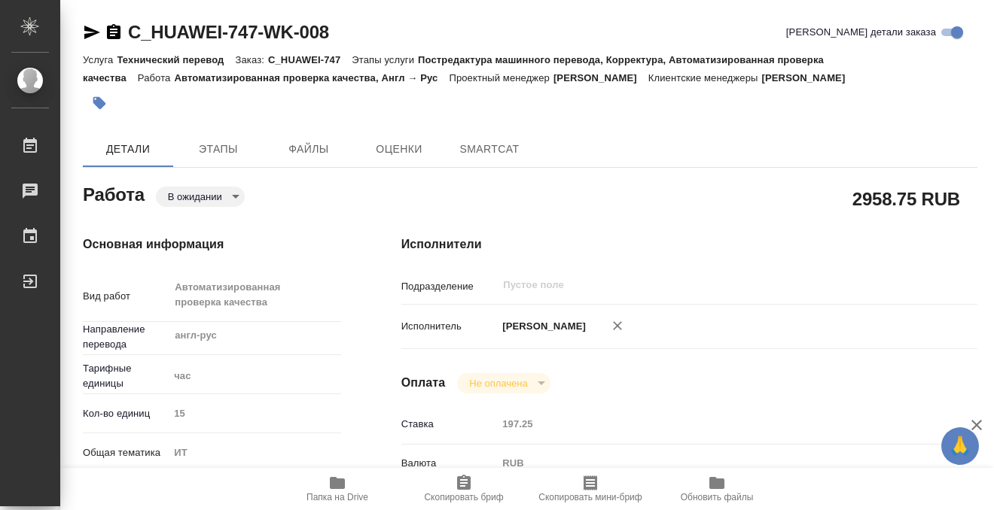
type textarea "x"
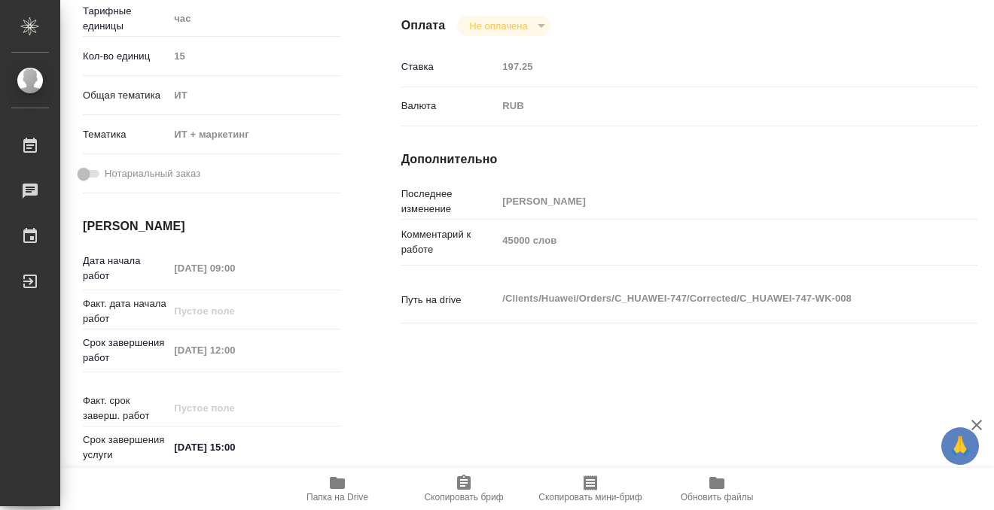
scroll to position [446, 0]
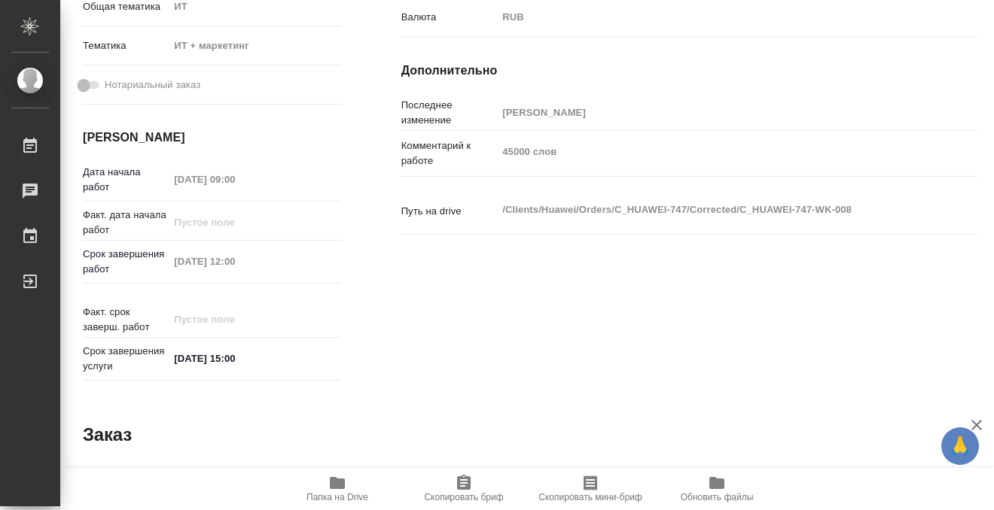
type textarea "x"
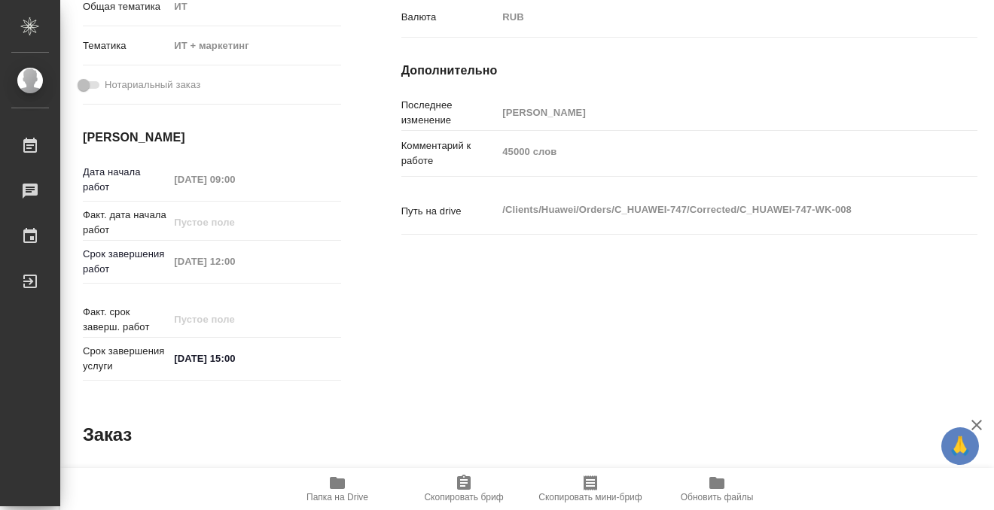
type textarea "x"
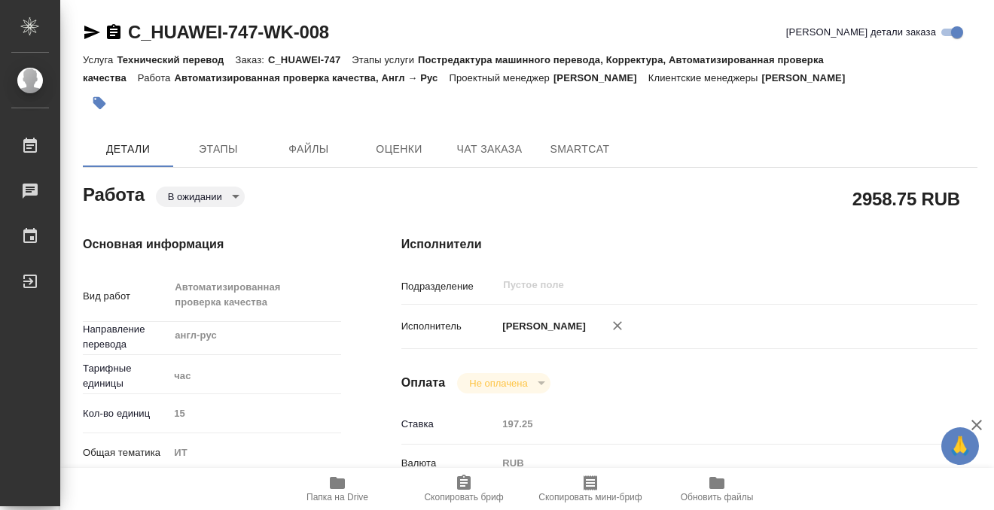
scroll to position [0, 0]
click at [340, 484] on icon "button" at bounding box center [337, 483] width 15 height 12
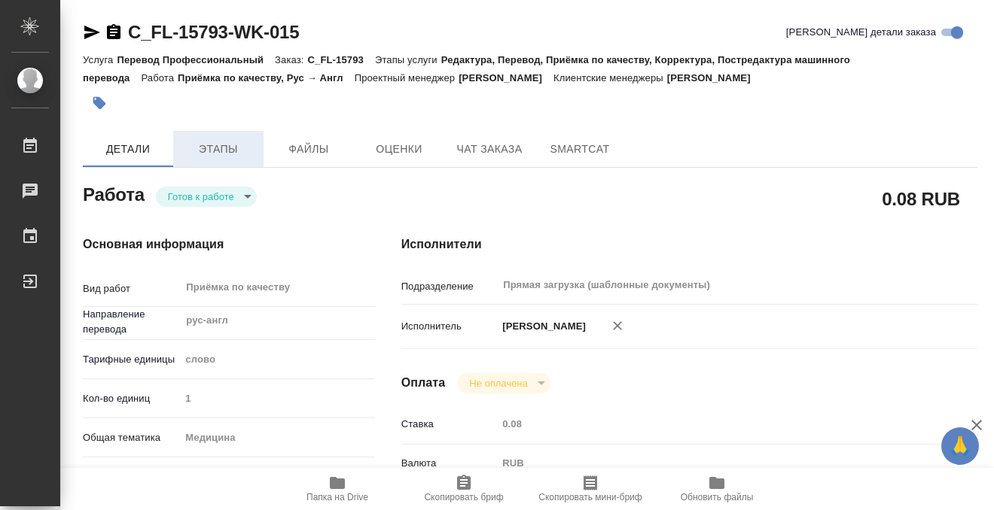
click at [201, 142] on span "Этапы" at bounding box center [218, 149] width 72 height 19
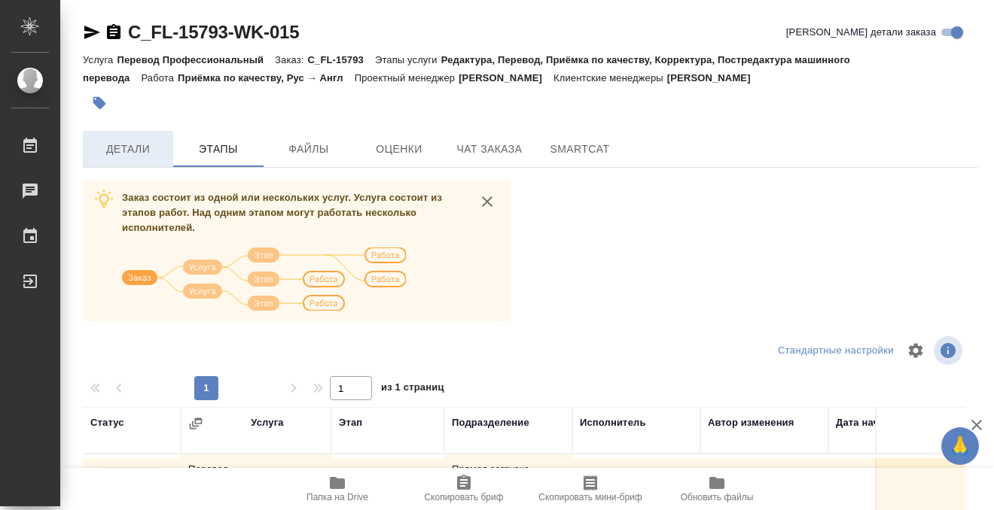
click at [141, 157] on span "Детали" at bounding box center [128, 149] width 72 height 19
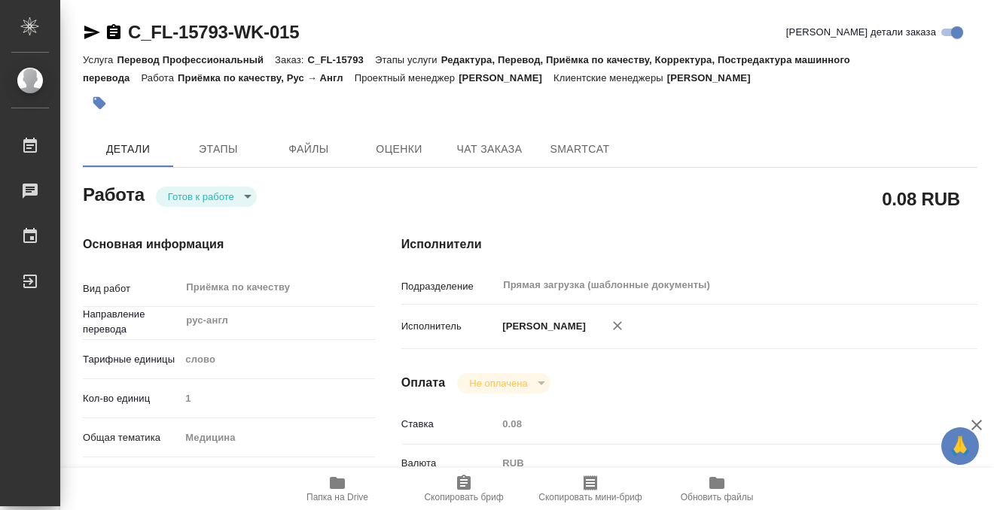
type textarea "x"
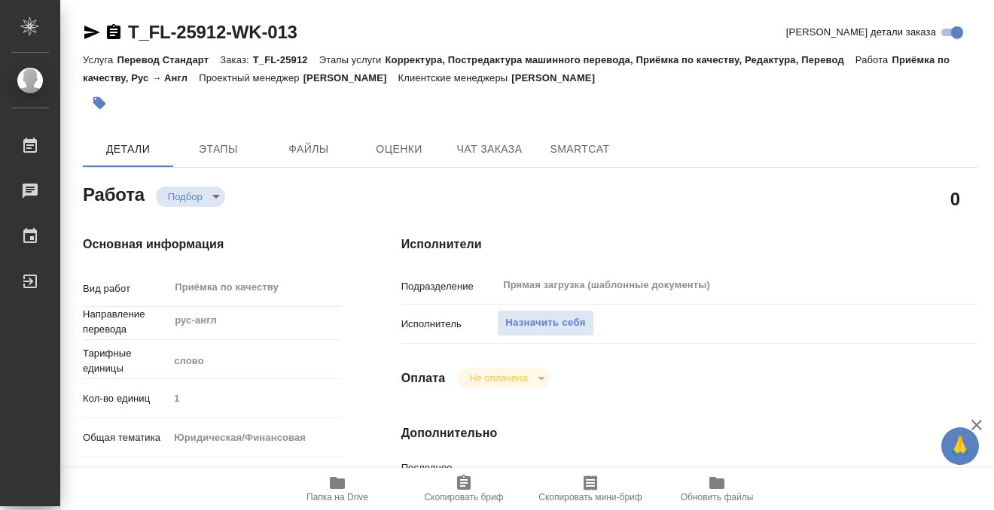
click at [529, 326] on span "Назначить себя" at bounding box center [545, 323] width 80 height 17
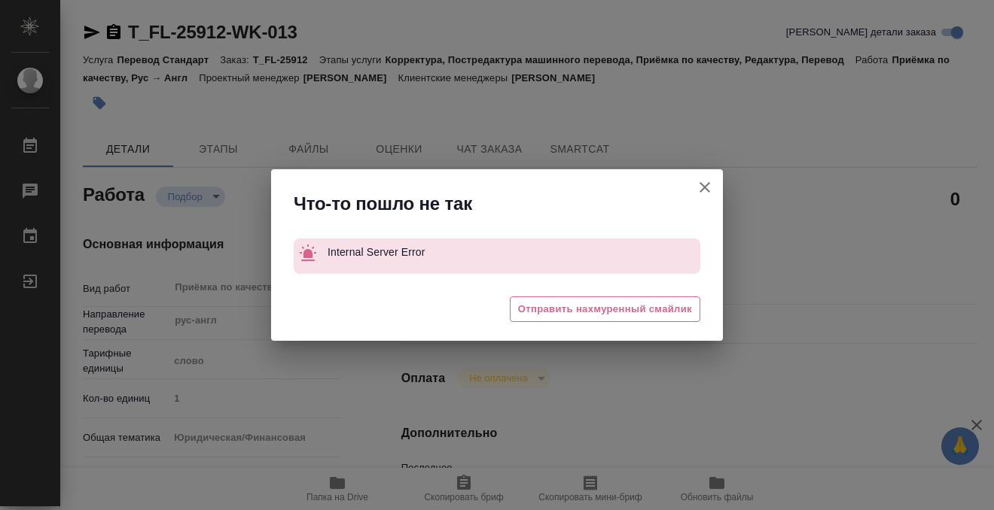
click at [705, 182] on icon "button" at bounding box center [704, 187] width 18 height 18
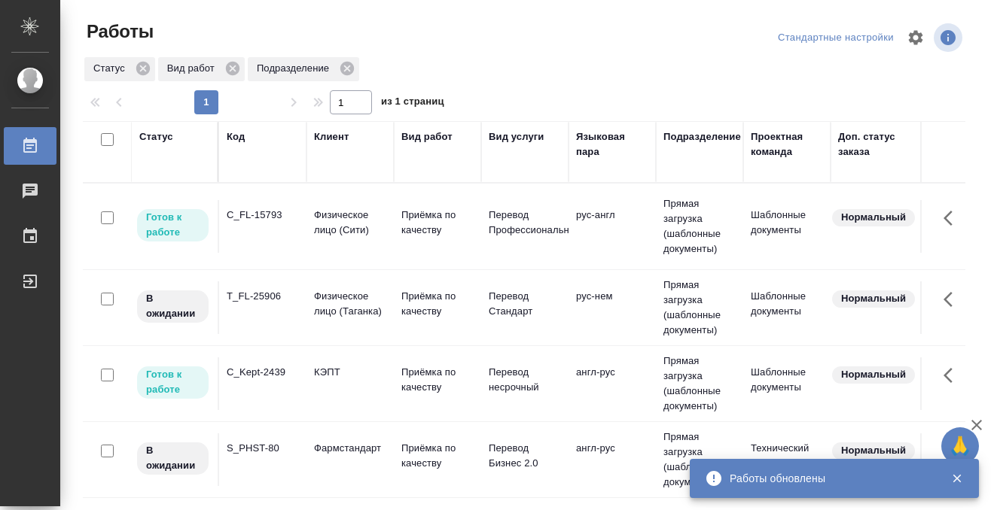
click at [275, 230] on td "C_FL-15793" at bounding box center [262, 226] width 87 height 53
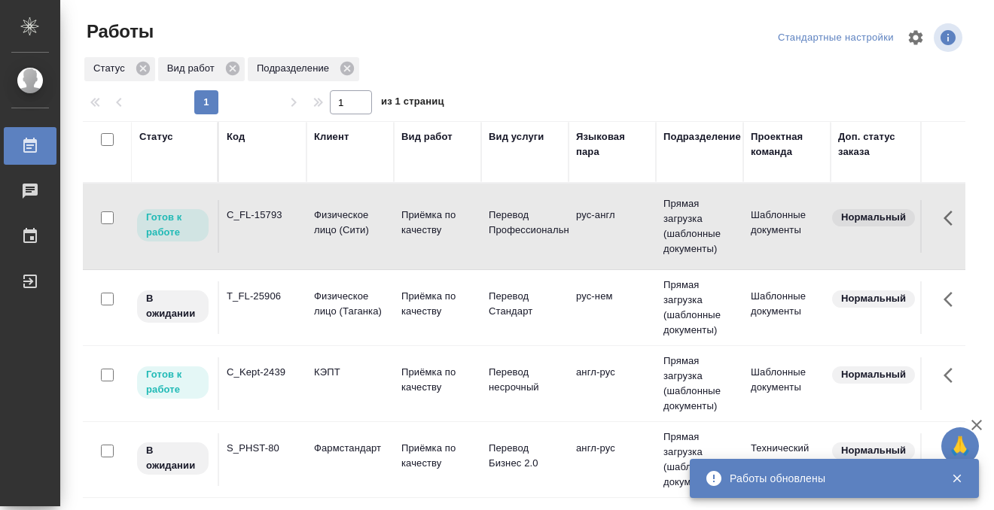
click at [247, 253] on td "C_Kept-2439" at bounding box center [262, 226] width 87 height 53
click at [248, 253] on td "C_Kept-2439" at bounding box center [262, 226] width 87 height 53
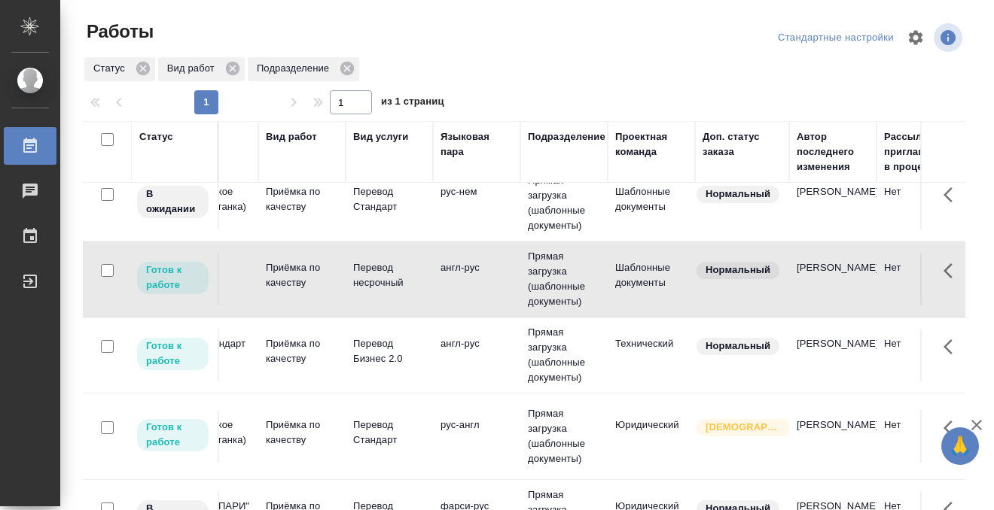
scroll to position [105, 0]
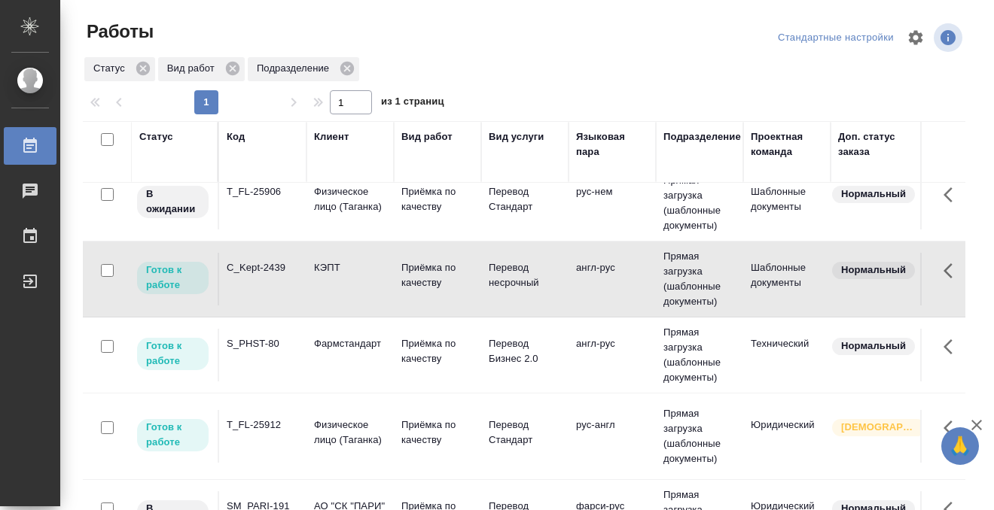
click at [265, 118] on div "S_PHST-80" at bounding box center [263, 110] width 72 height 15
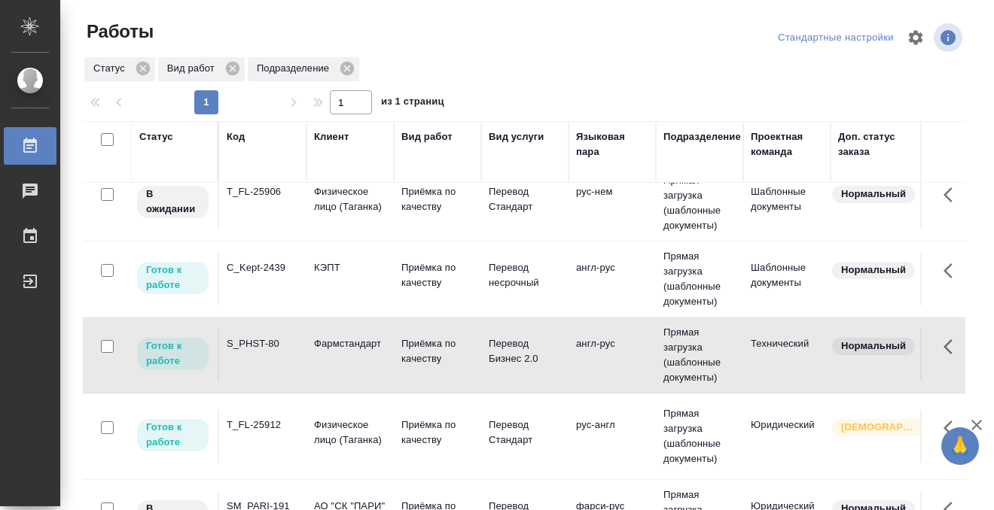
click at [265, 118] on div "S_PHST-80" at bounding box center [263, 110] width 72 height 15
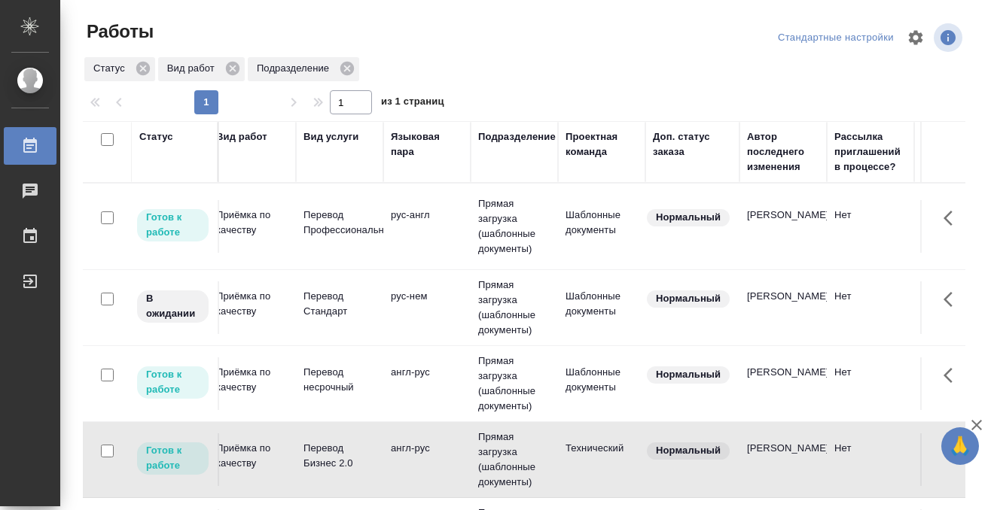
scroll to position [0, 0]
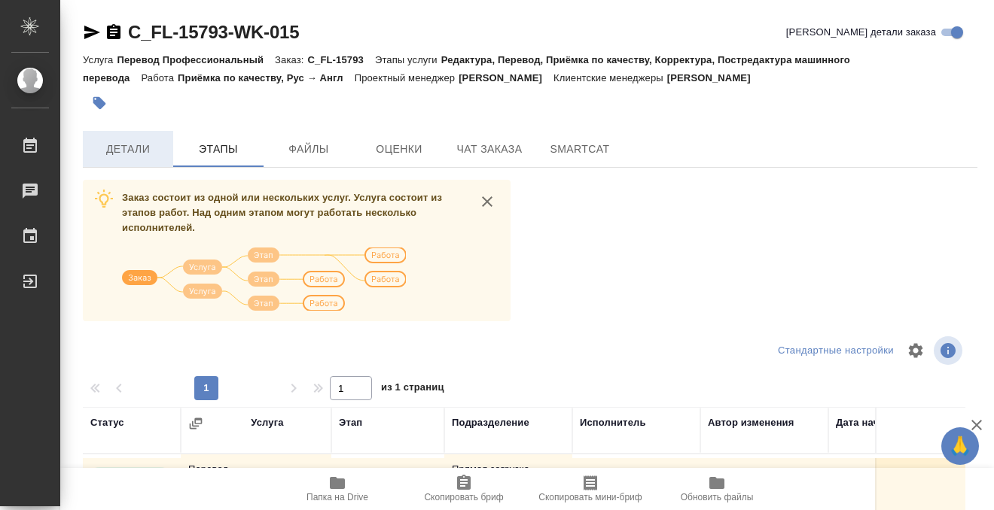
click at [134, 150] on span "Детали" at bounding box center [128, 149] width 72 height 19
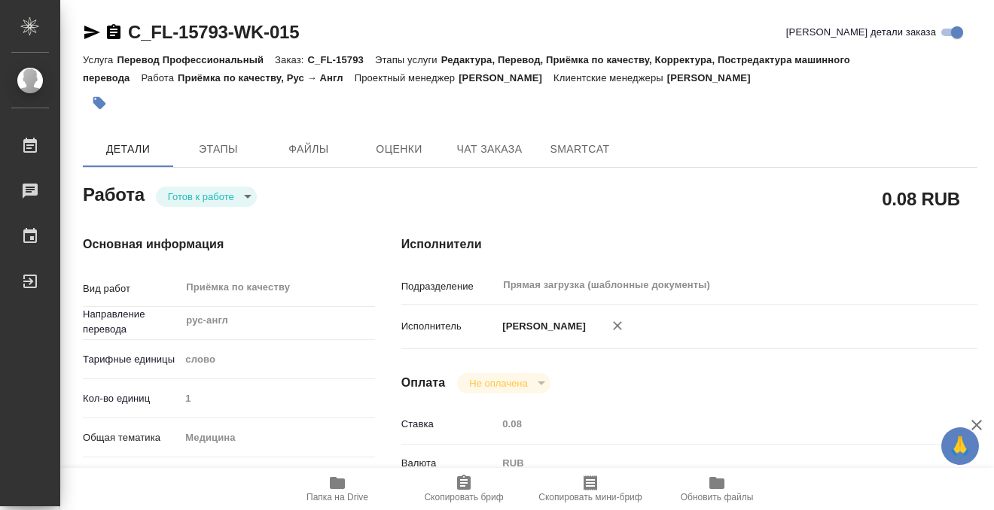
type textarea "x"
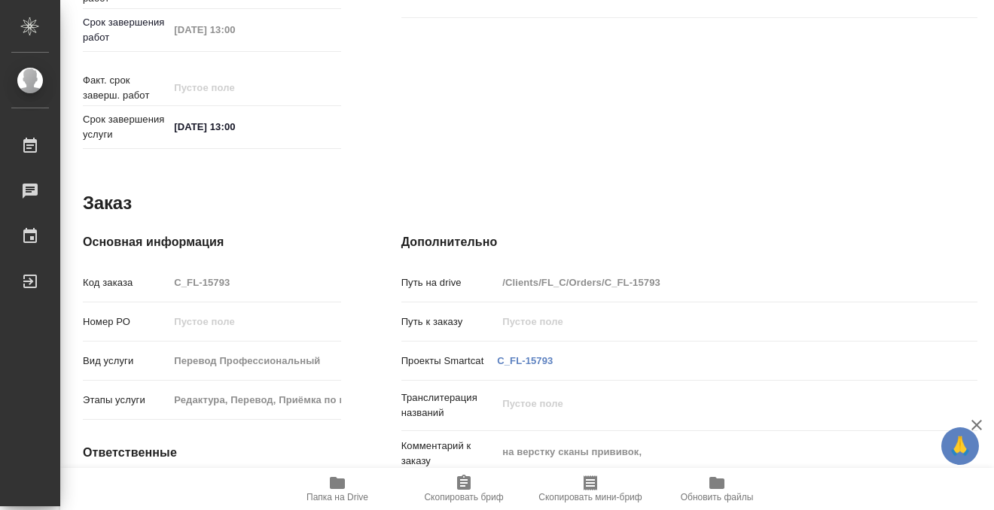
scroll to position [804, 0]
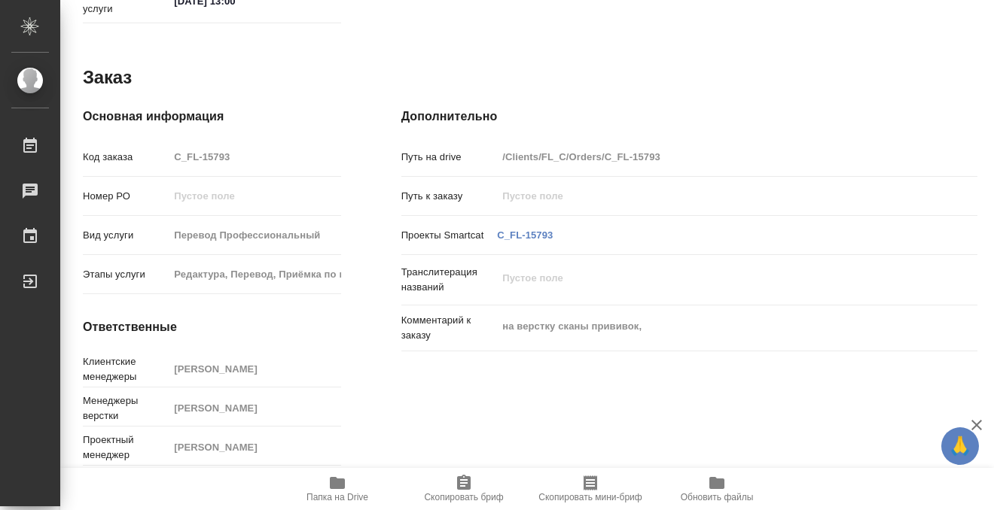
type textarea "x"
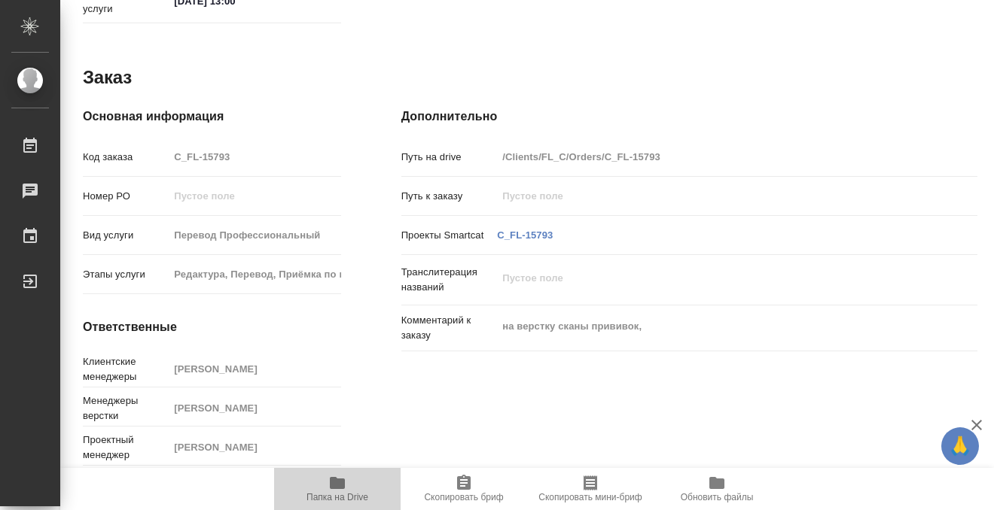
click at [336, 479] on icon "button" at bounding box center [337, 483] width 15 height 12
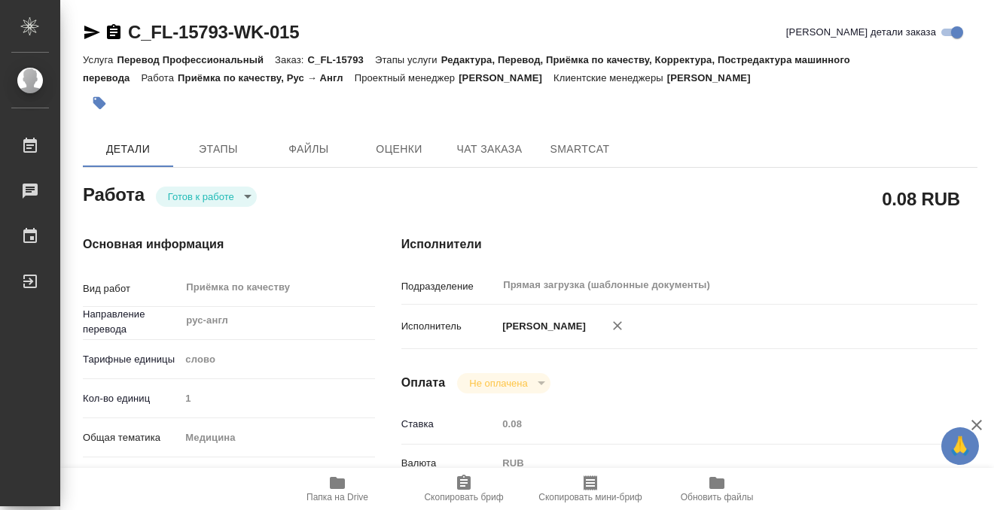
click at [104, 101] on icon "button" at bounding box center [99, 103] width 15 height 15
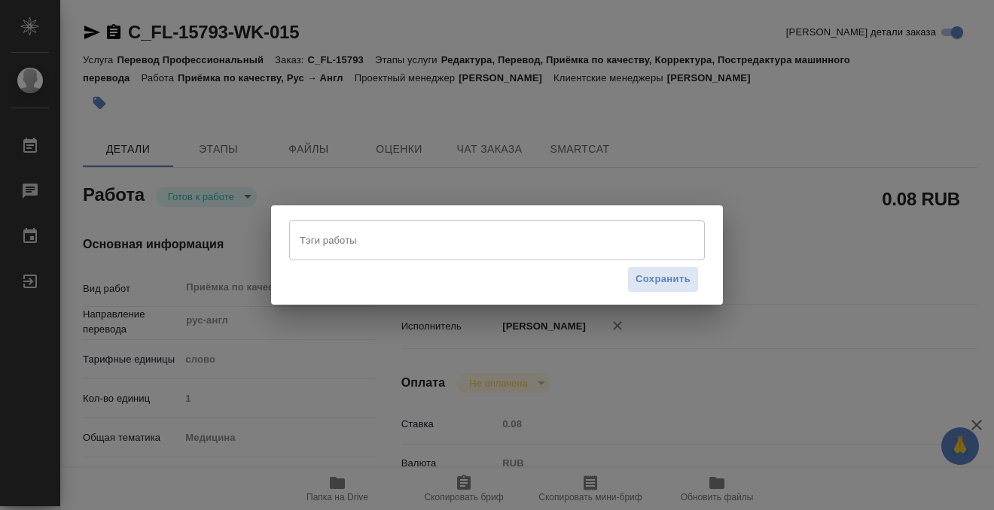
click at [339, 239] on input "Тэги работы" at bounding box center [482, 240] width 373 height 26
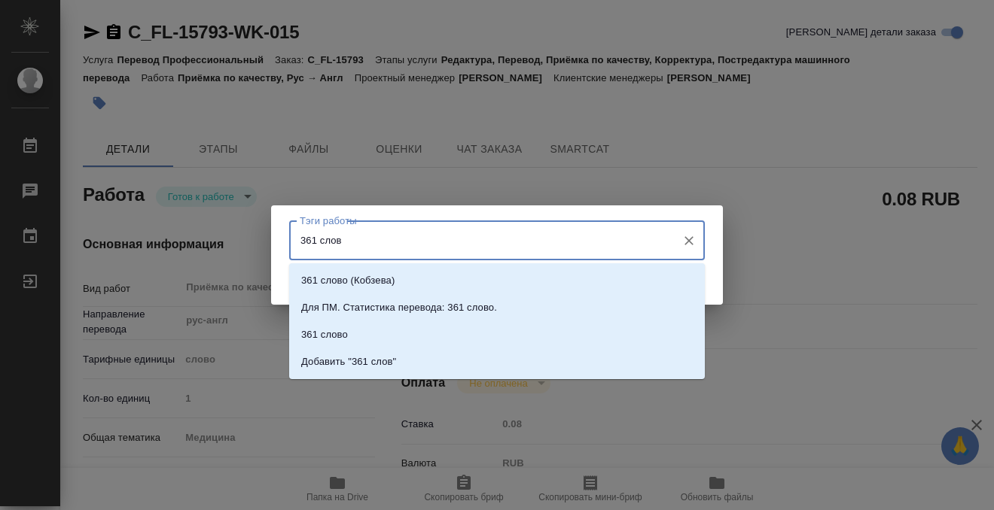
type input "361 слово"
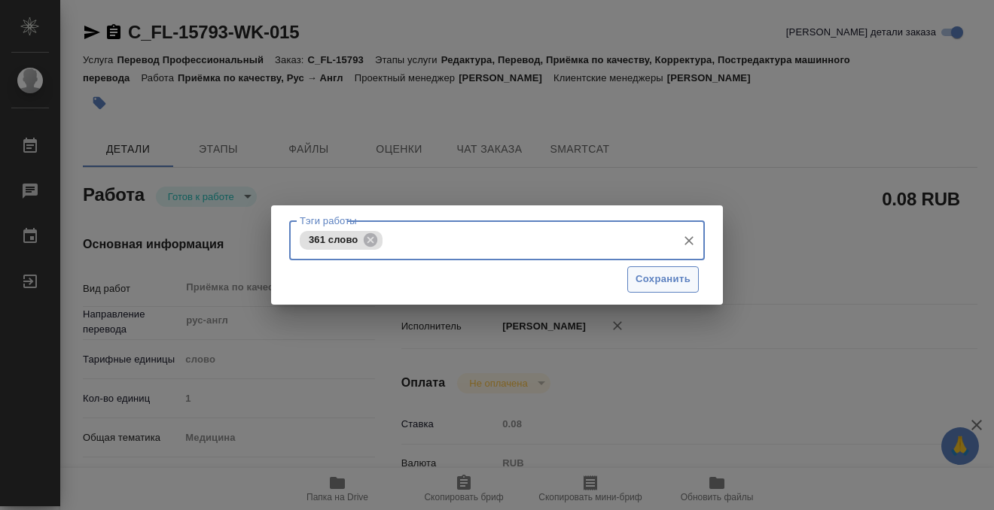
click at [658, 282] on span "Сохранить" at bounding box center [662, 279] width 55 height 17
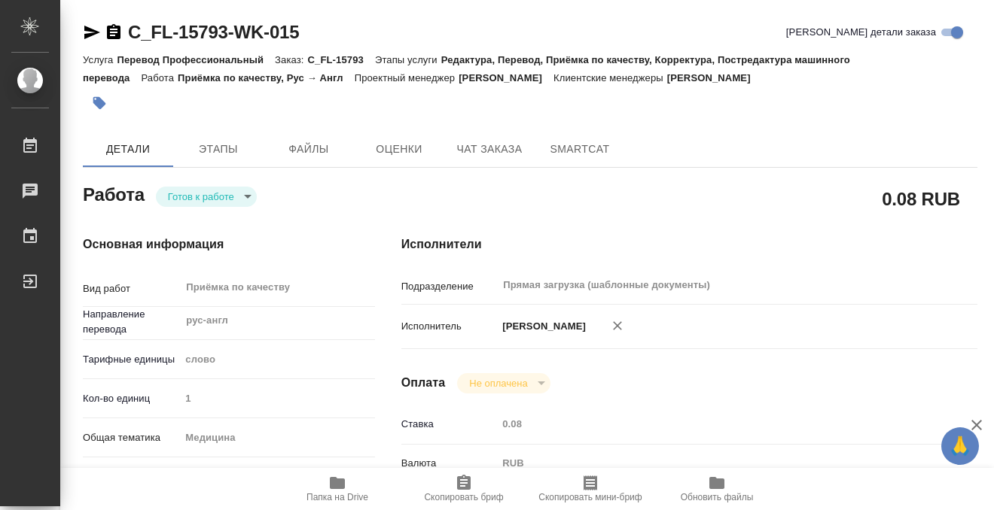
type input "readyForWork"
type textarea "Приёмка по качеству"
type textarea "x"
type input "рус-англ"
type input "5a8b1489cc6b4906c91bfd90"
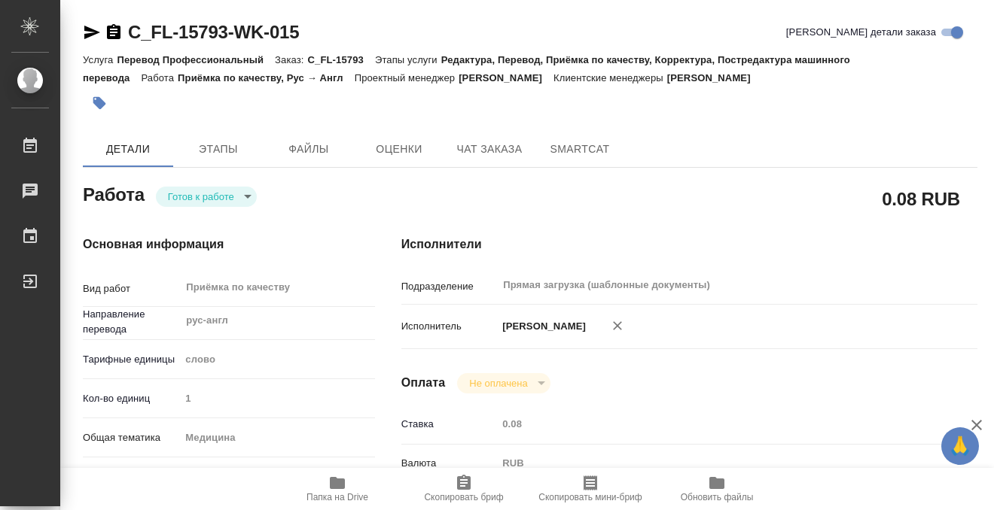
type input "1"
type input "med"
type input "5a8b8b956a9677013d343e74"
checkbox input "true"
type input "21.08.2025 13:00"
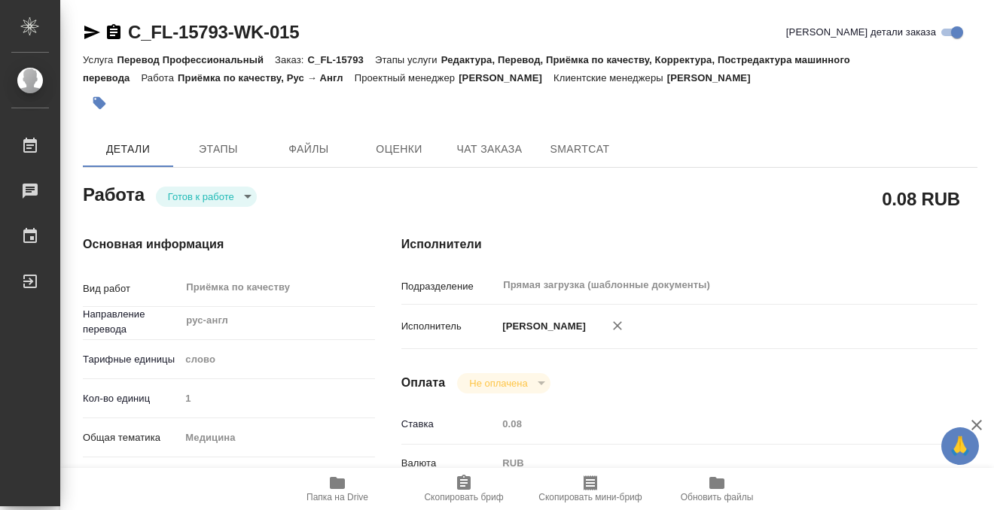
type input "22.08.2025 13:00"
type input "Прямая загрузка (шаблонные документы)"
type input "notPayed"
type input "0.08"
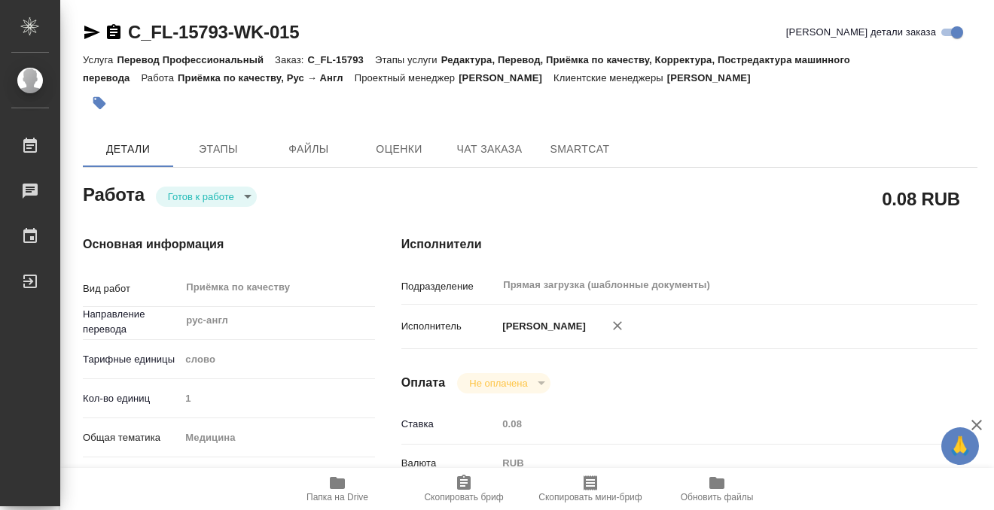
type input "RUB"
type input "[PERSON_NAME]"
type textarea "x"
type textarea "/Clients/FL_C/Orders/C_FL-15793/Corrected/C_FL-15793-WK-015"
type textarea "x"
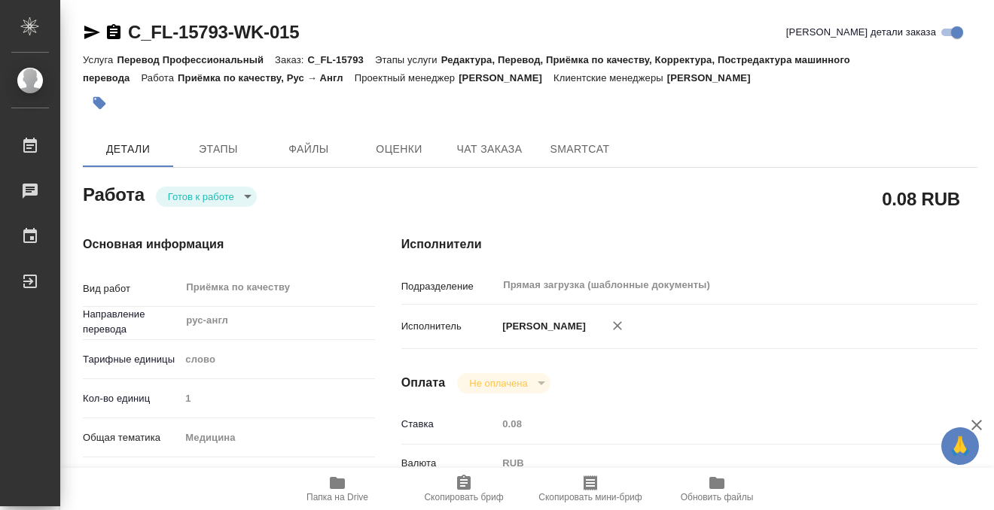
type input "C_FL-15793"
type input "Перевод Профессиональный"
type input "Редактура, Перевод, Приёмка по качеству, Корректура, Постредактура машинного пе…"
type input "Димитриева Юлия"
type input "Петрова Валерия"
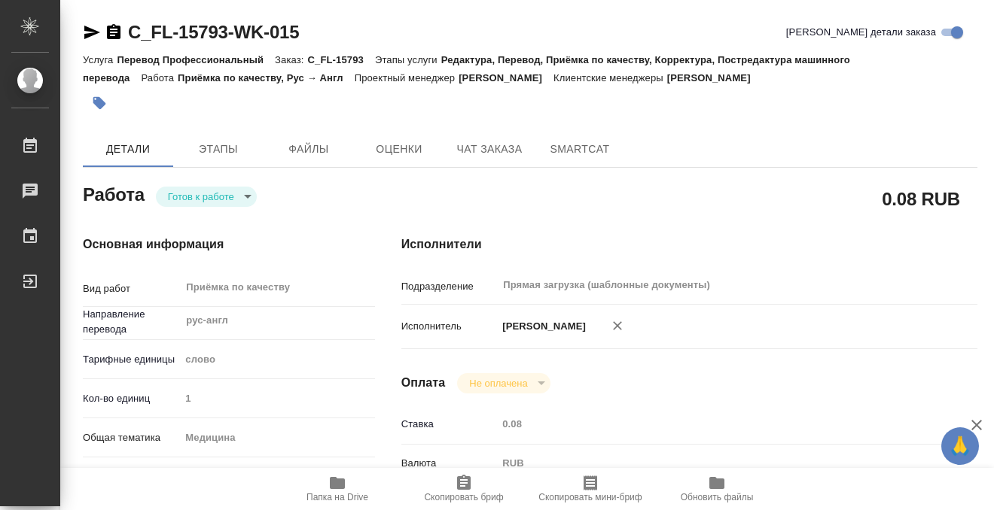
type input "/Clients/FL_C/Orders/C_FL-15793"
type textarea "x"
type textarea "на верстку сканы прививок,"
type textarea "x"
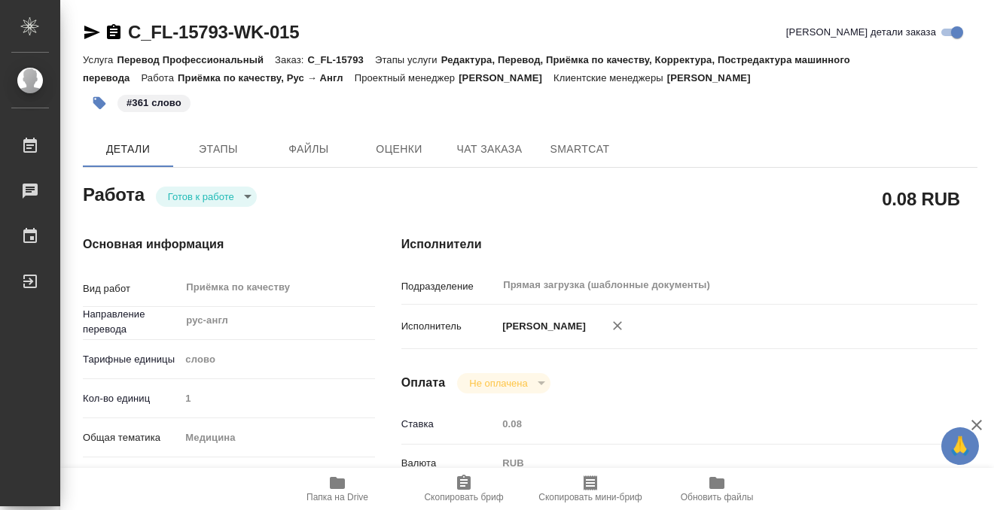
type textarea "x"
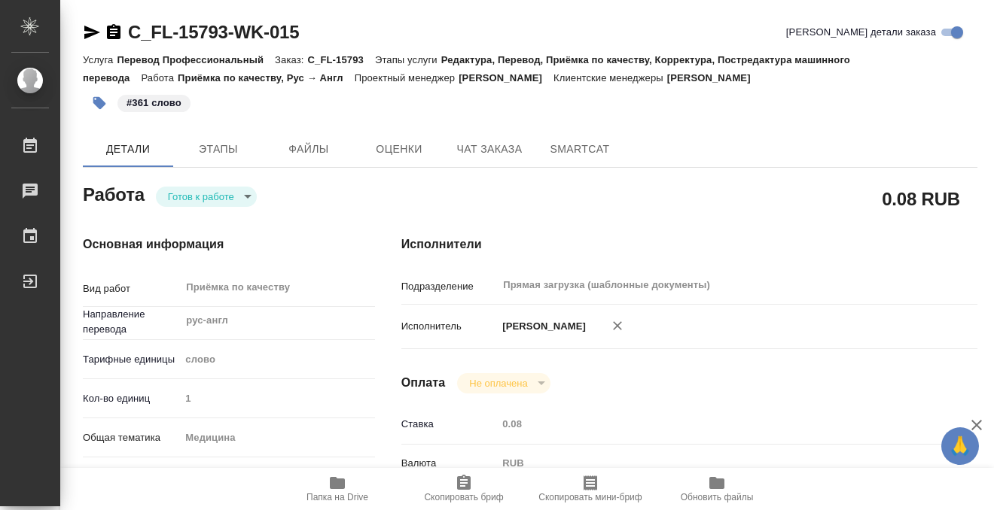
type textarea "x"
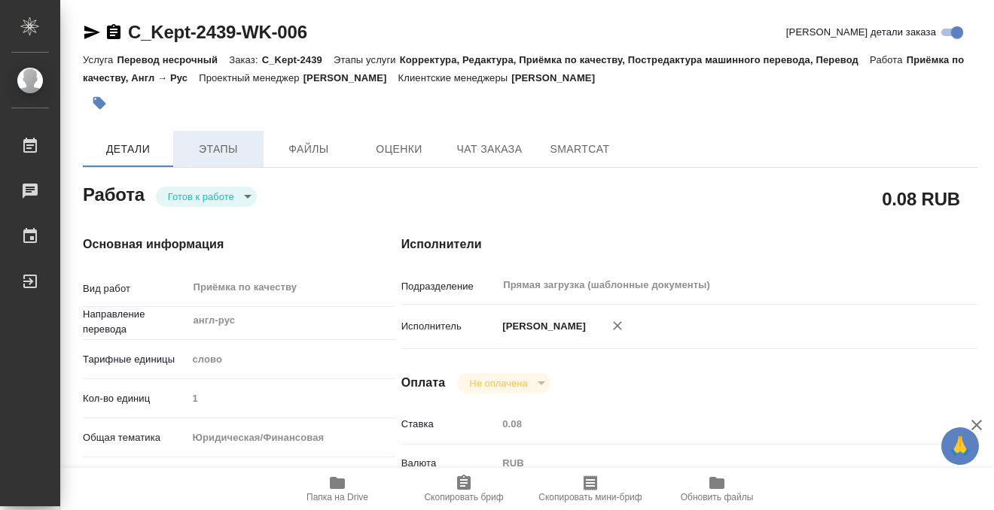
click at [204, 148] on span "Этапы" at bounding box center [218, 149] width 72 height 19
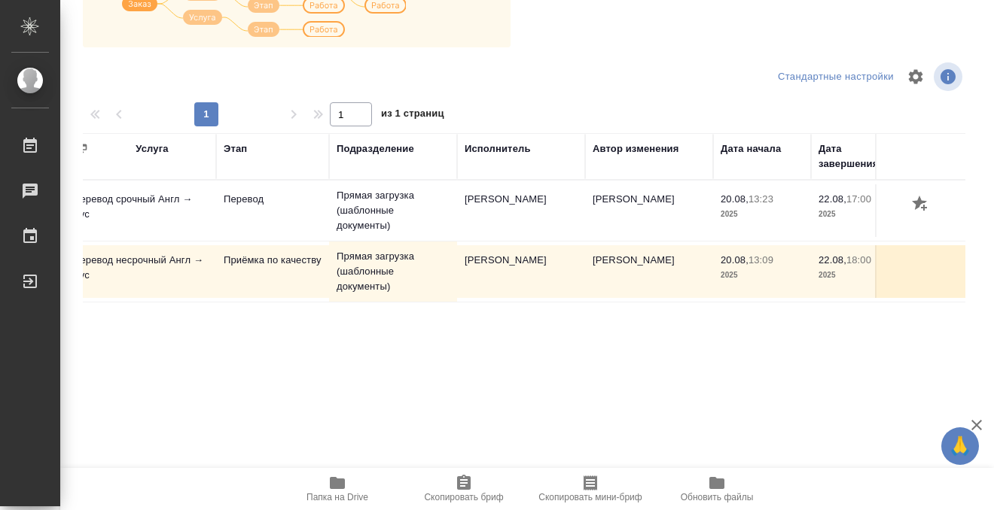
scroll to position [0, 227]
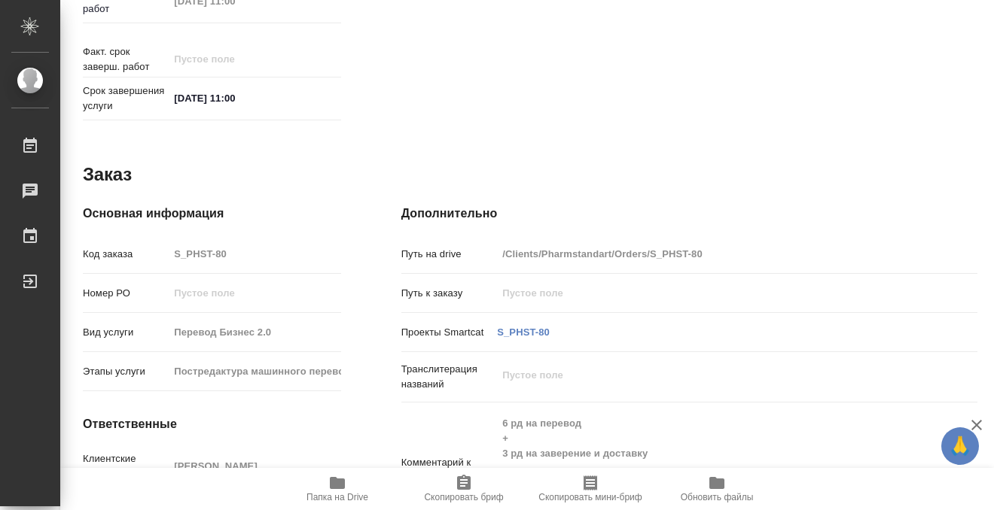
scroll to position [804, 0]
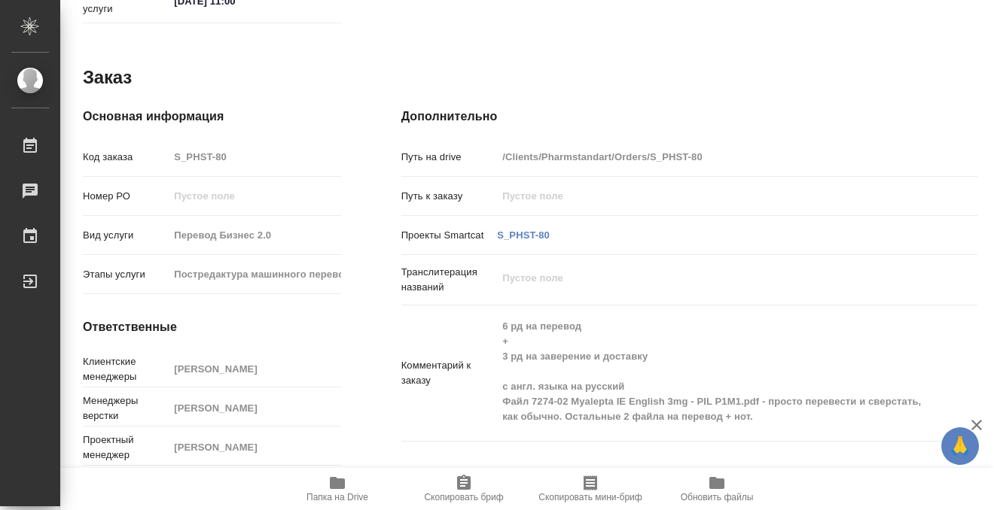
click at [345, 485] on icon "button" at bounding box center [337, 483] width 18 height 18
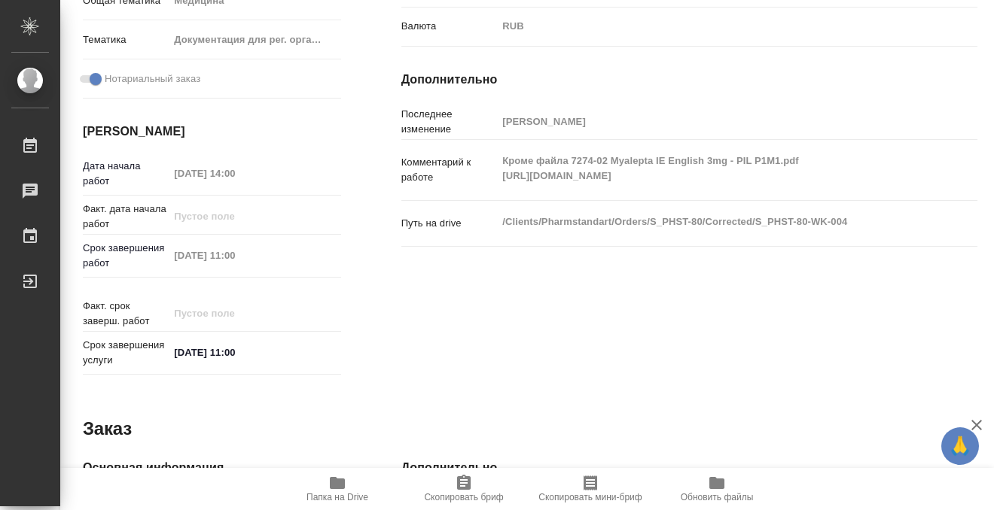
scroll to position [0, 0]
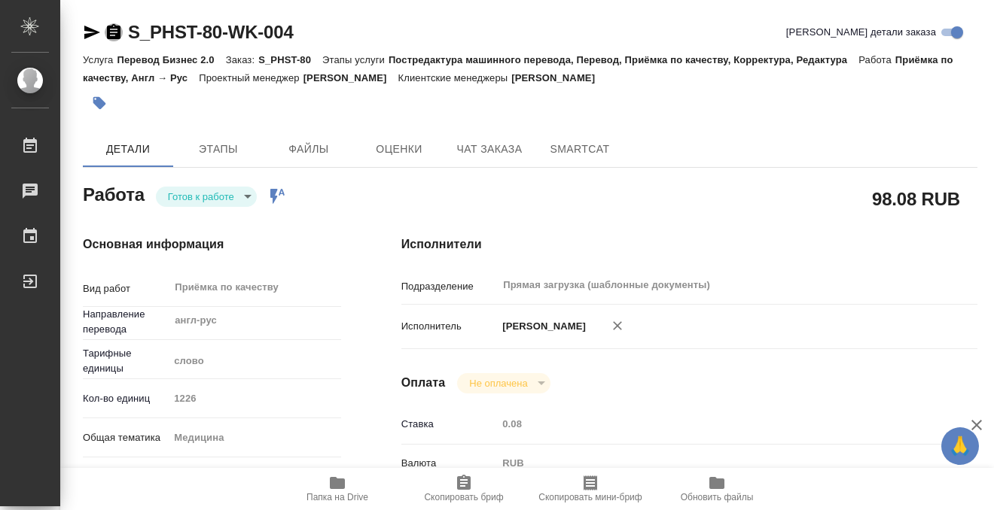
click at [109, 26] on icon "button" at bounding box center [114, 31] width 14 height 15
click at [105, 95] on button "button" at bounding box center [99, 103] width 33 height 33
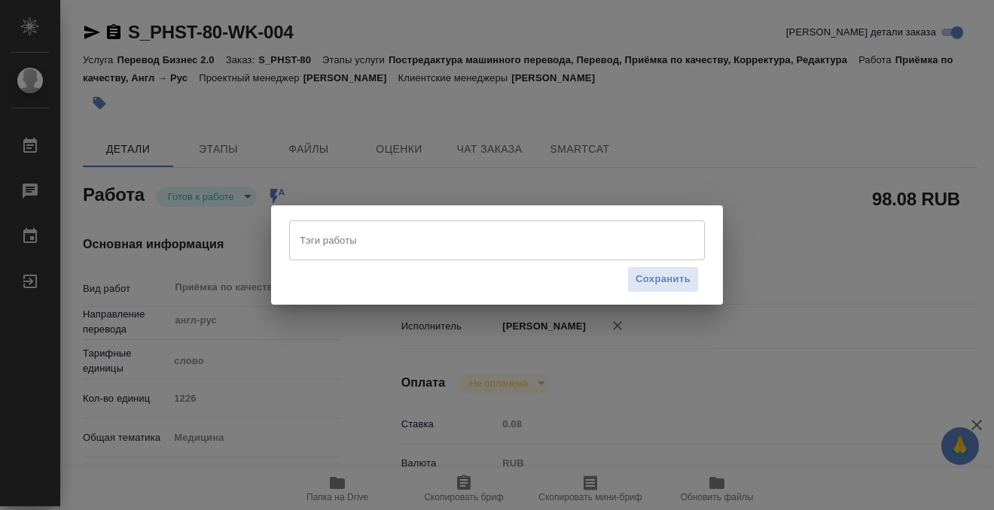
click at [383, 233] on input "Тэги работы" at bounding box center [482, 240] width 373 height 26
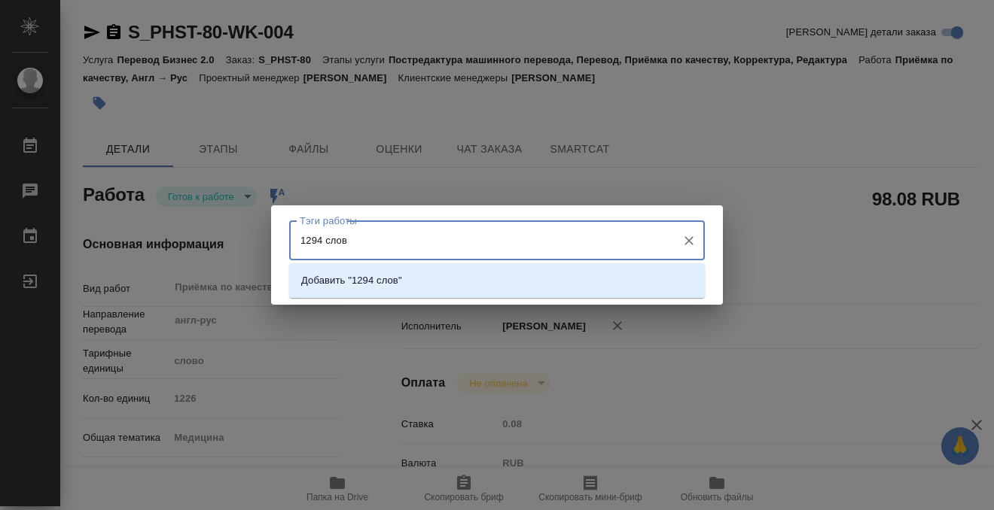
type input "1294 слова"
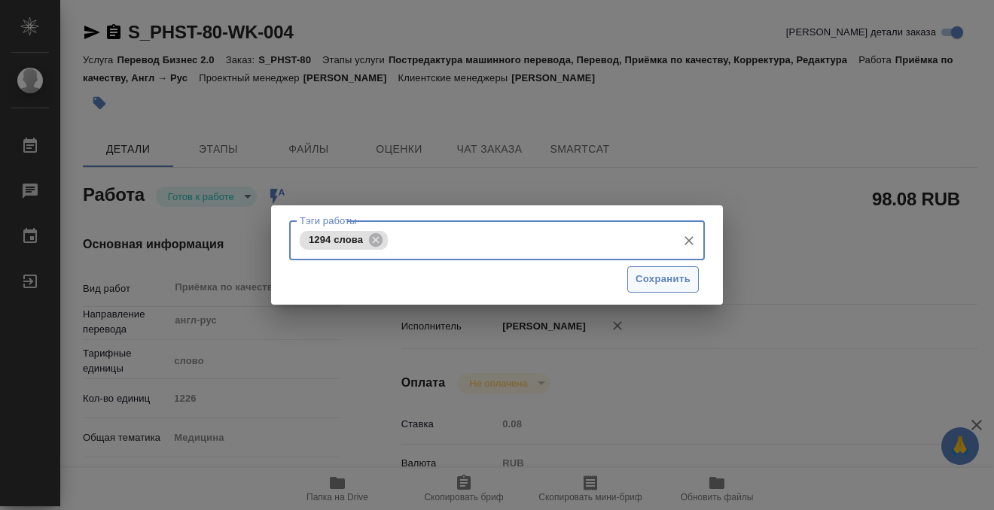
click at [658, 274] on span "Сохранить" at bounding box center [662, 279] width 55 height 17
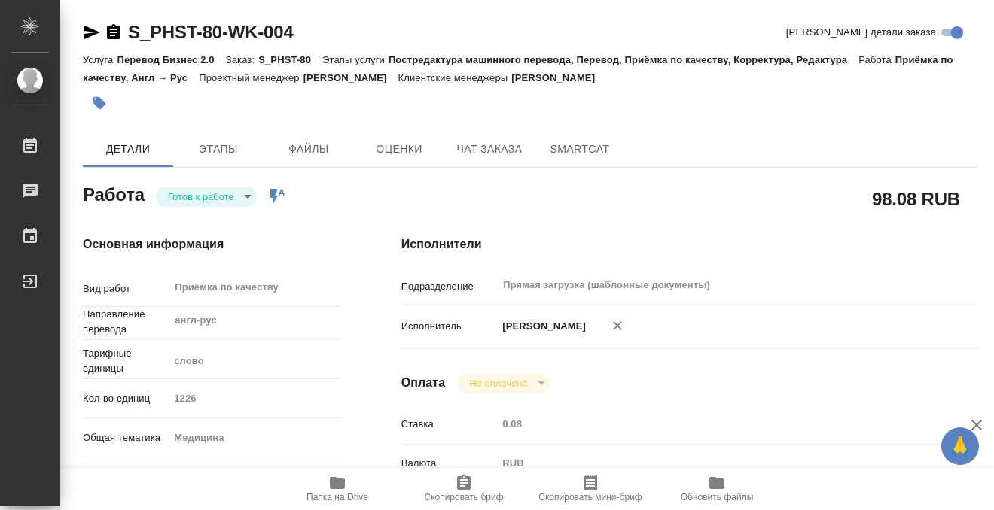
type input "readyForWork"
type input "англ-рус"
type input "5a8b1489cc6b4906c91bfd90"
type input "1226"
type input "med"
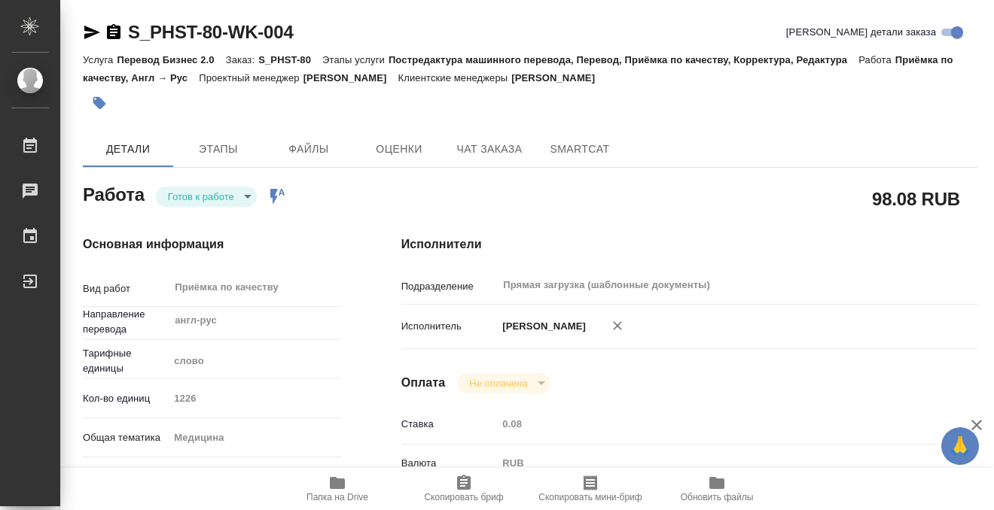
type input "5f647205b73bc97568ca66c6"
checkbox input "true"
type input "22.08.2025 14:00"
type input "25.08.2025 11:00"
type input "26.08.2025 11:00"
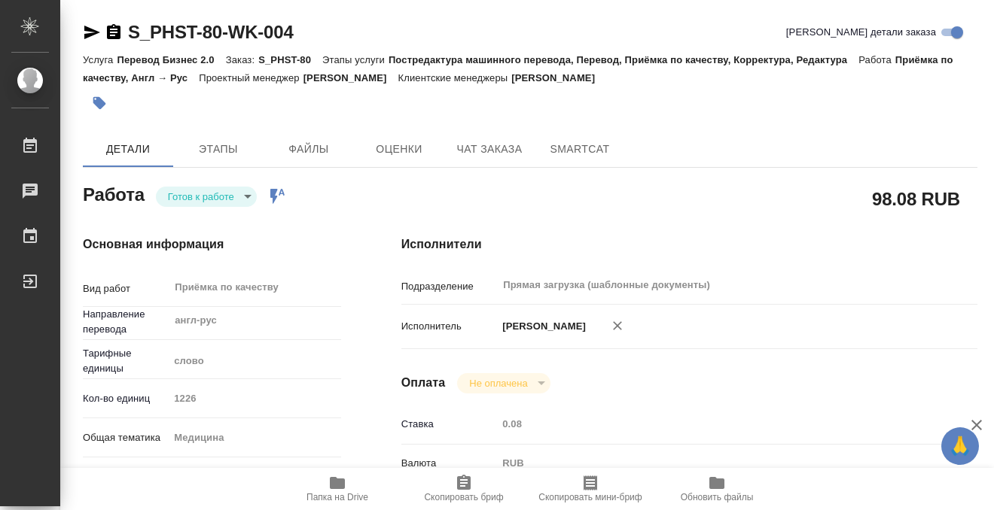
type input "Прямая загрузка (шаблонные документы)"
type input "notPayed"
type input "0.08"
type input "RUB"
type input "Сергеева Анастасия"
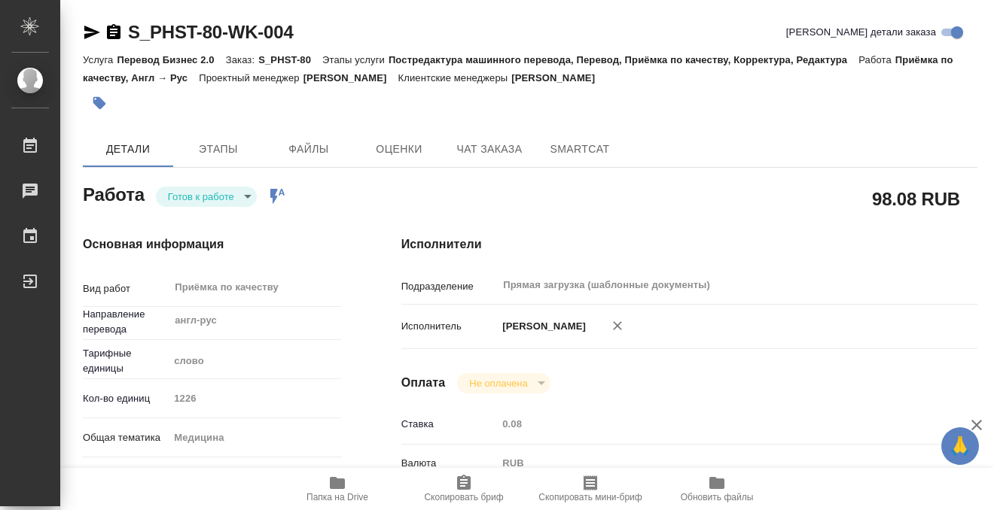
type input "S_PHST-80"
type input "Перевод Бизнес 2.0"
type input "Постредактура машинного перевода, Перевод, Приёмка по качеству, Корректура, Ред…"
type input "Никифорова Валерия"
type input "[PERSON_NAME]"
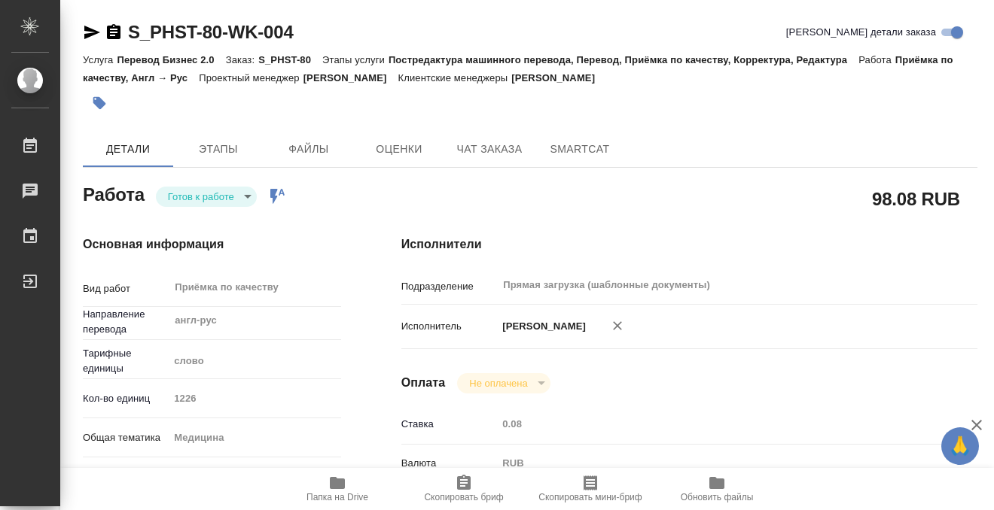
type input "/Clients/Pharmstandart/Orders/S_PHST-80"
click at [249, 191] on body "🙏 .cls-1 fill:#fff; AWATERA Kobzeva Elizaveta Работы 0 Чаты График Выйти S_PHST…" at bounding box center [497, 255] width 994 height 510
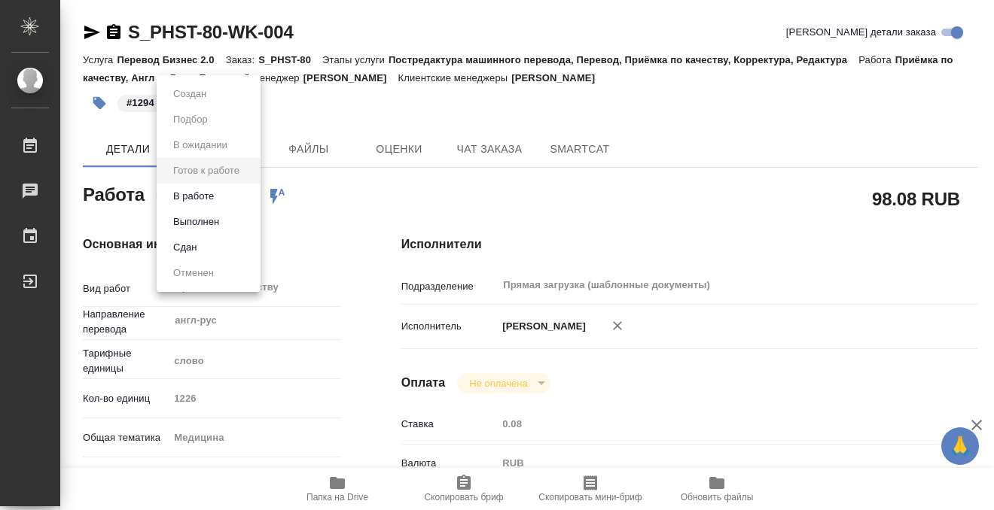
click at [242, 219] on li "Выполнен" at bounding box center [209, 222] width 104 height 26
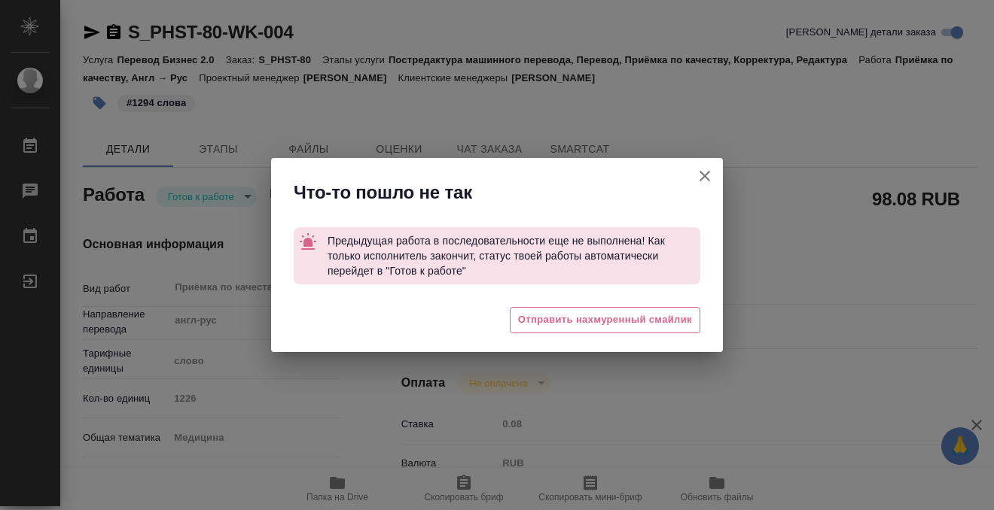
type textarea "x"
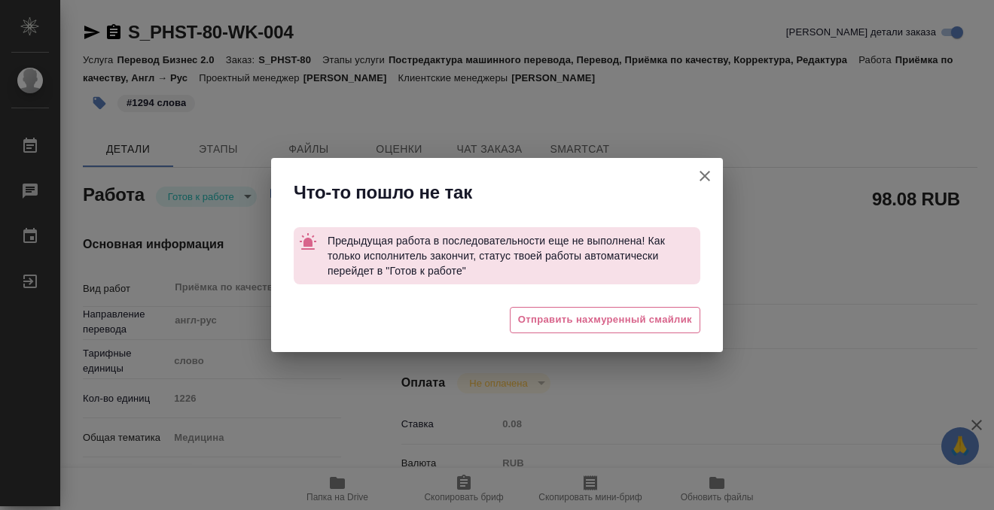
type textarea "x"
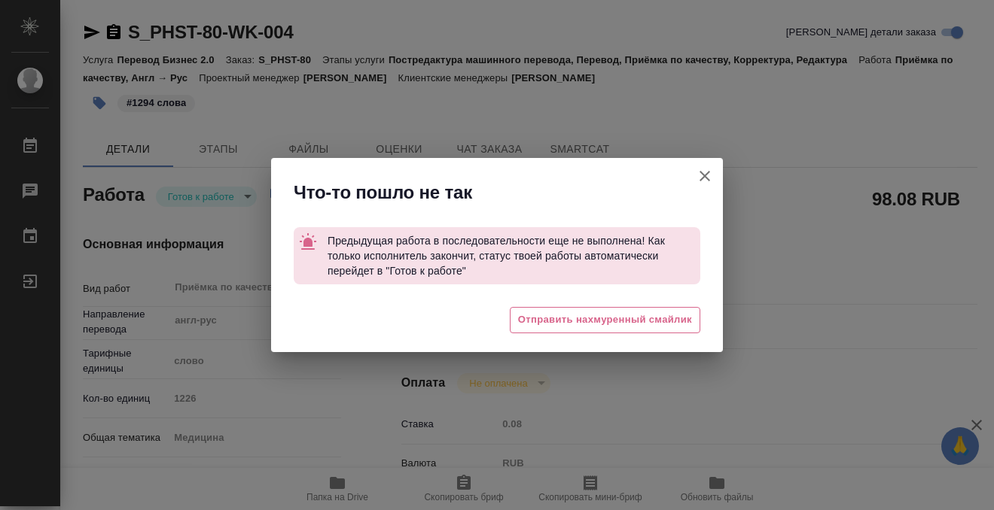
type textarea "x"
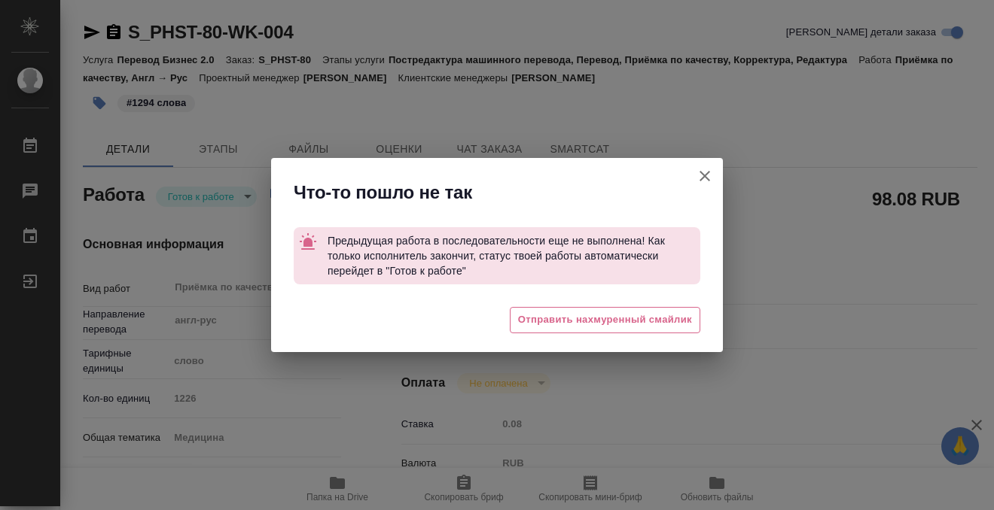
click at [703, 180] on icon "button" at bounding box center [704, 176] width 18 height 18
type textarea "x"
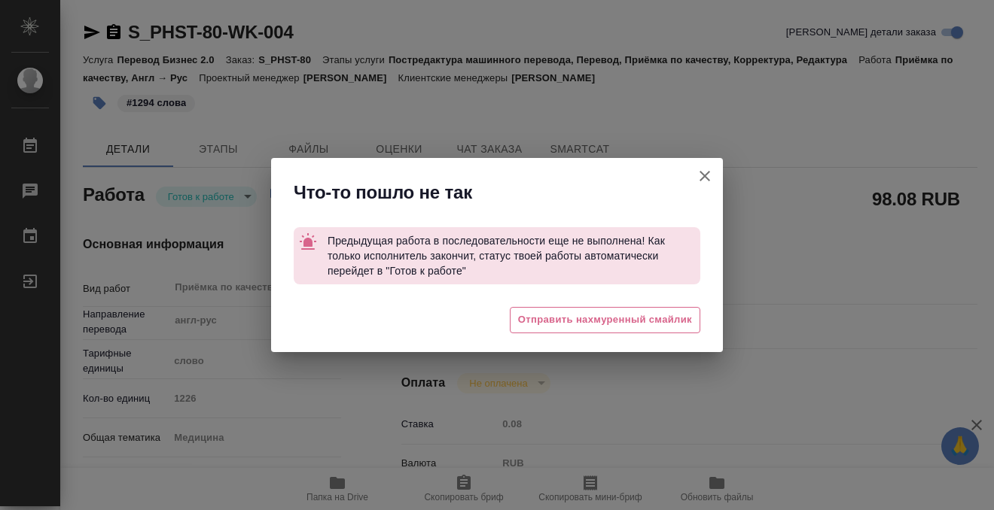
type textarea "x"
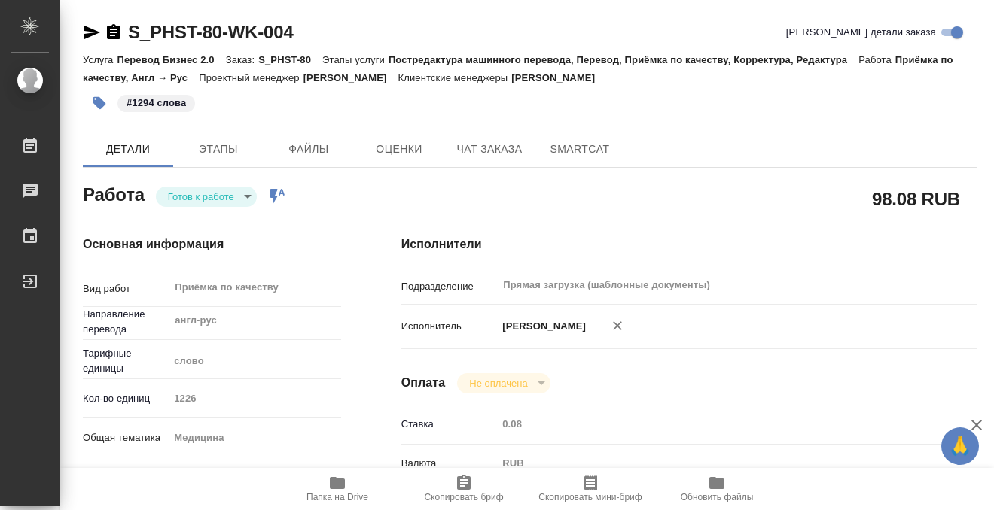
click at [236, 187] on body "🙏 .cls-1 fill:#fff; AWATERA Kobzeva Elizaveta Работы 0 Чаты График Выйти S_PHST…" at bounding box center [497, 255] width 994 height 510
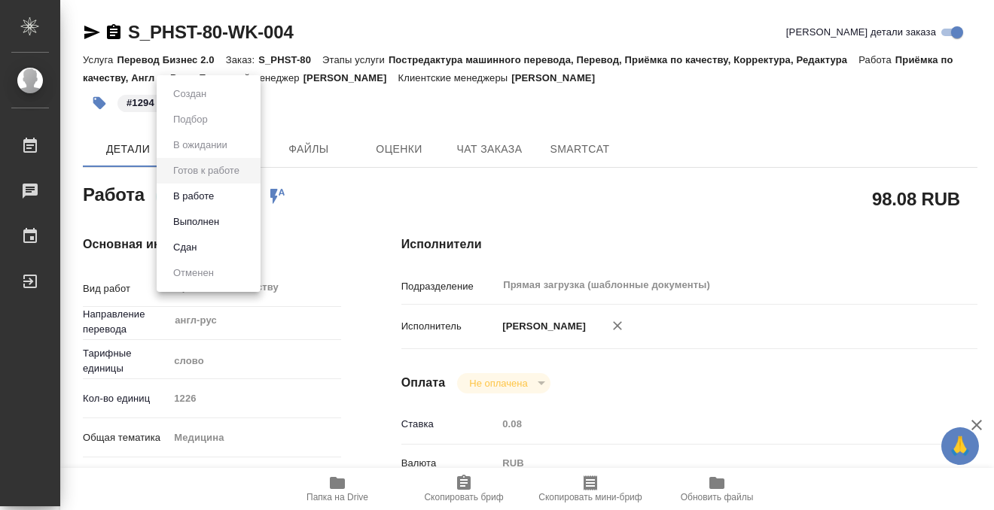
click at [231, 215] on li "Выполнен" at bounding box center [209, 222] width 104 height 26
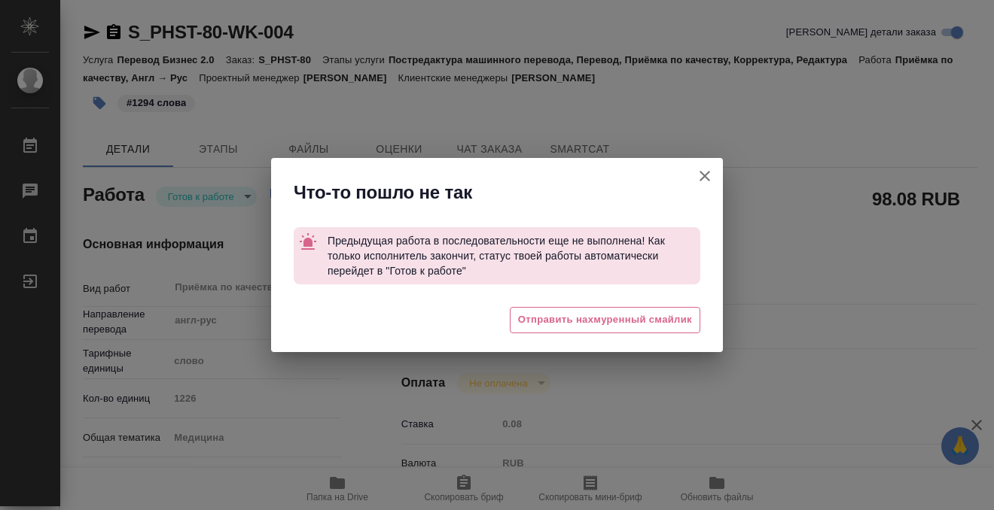
type textarea "x"
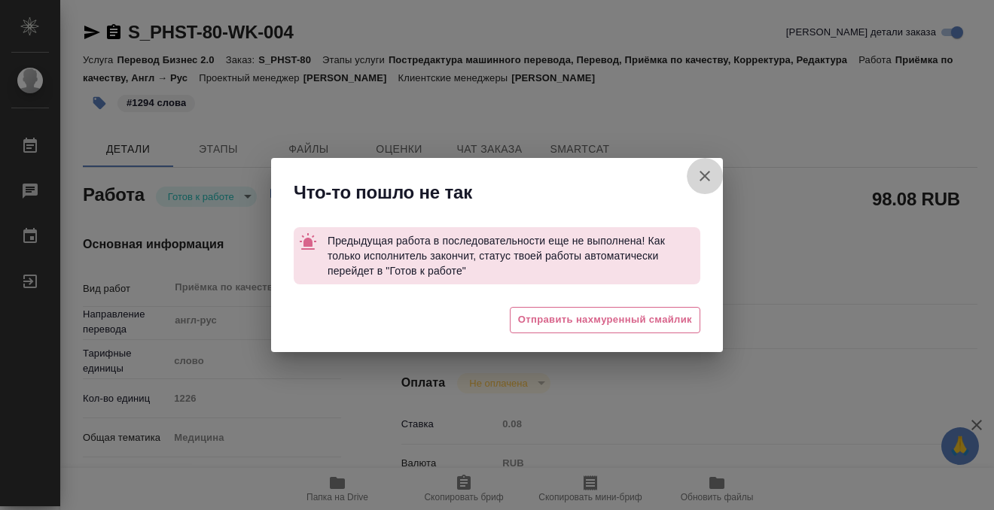
click at [710, 172] on icon "button" at bounding box center [704, 176] width 18 height 18
type textarea "x"
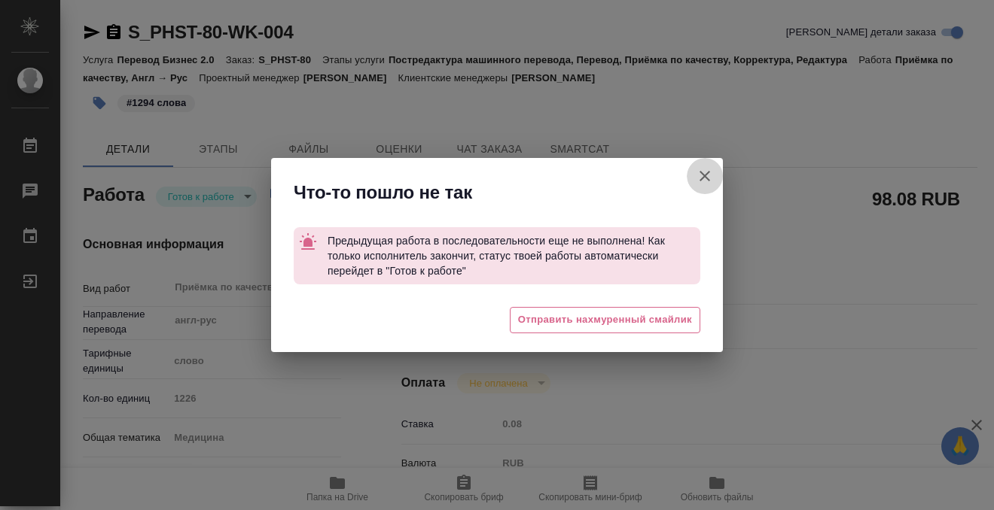
type textarea "x"
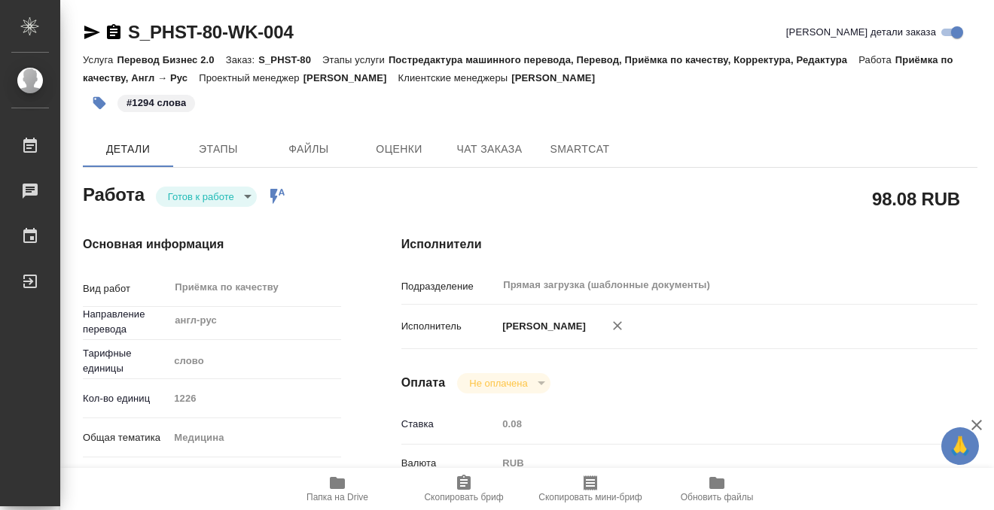
click at [112, 34] on icon "button" at bounding box center [114, 31] width 14 height 15
click at [337, 481] on icon "button" at bounding box center [337, 483] width 15 height 12
click at [112, 35] on icon "button" at bounding box center [114, 32] width 18 height 18
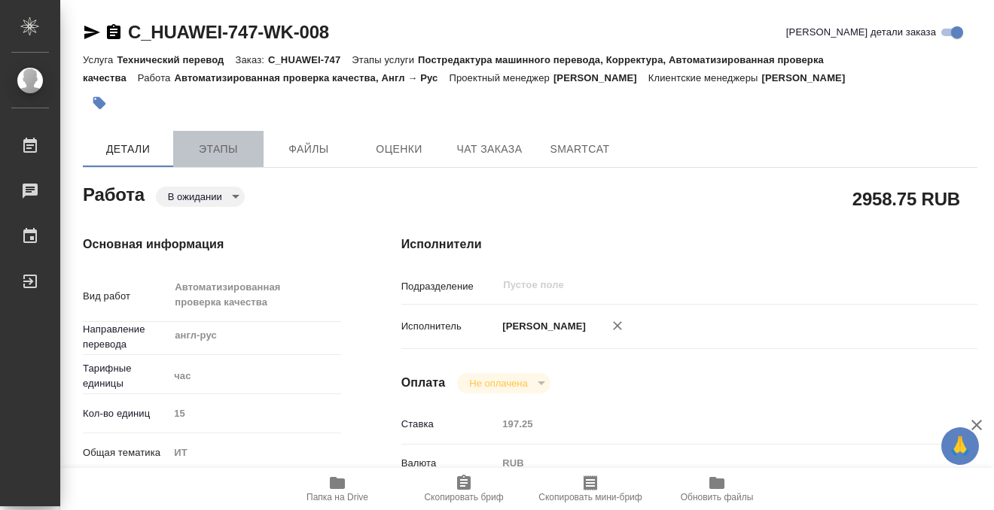
click at [193, 142] on span "Этапы" at bounding box center [218, 149] width 72 height 19
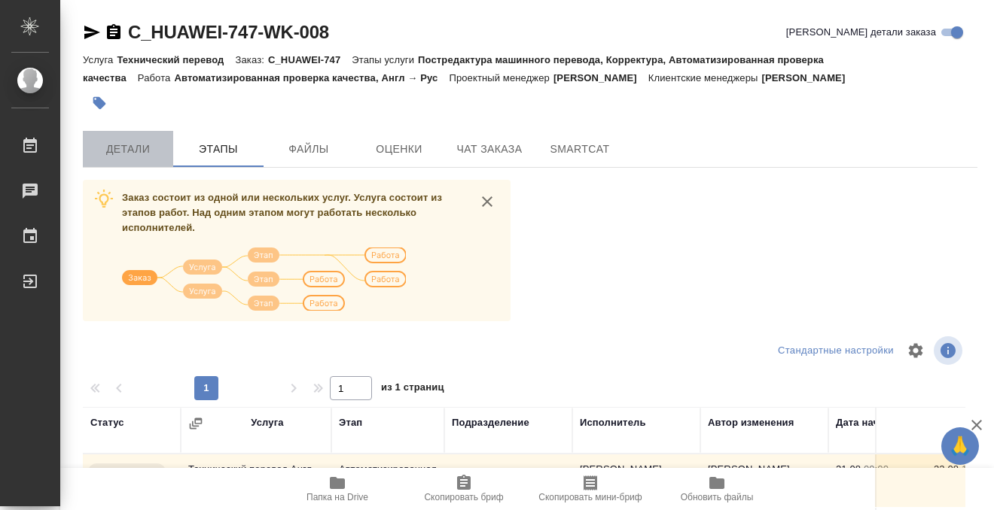
click at [129, 148] on span "Детали" at bounding box center [128, 149] width 72 height 19
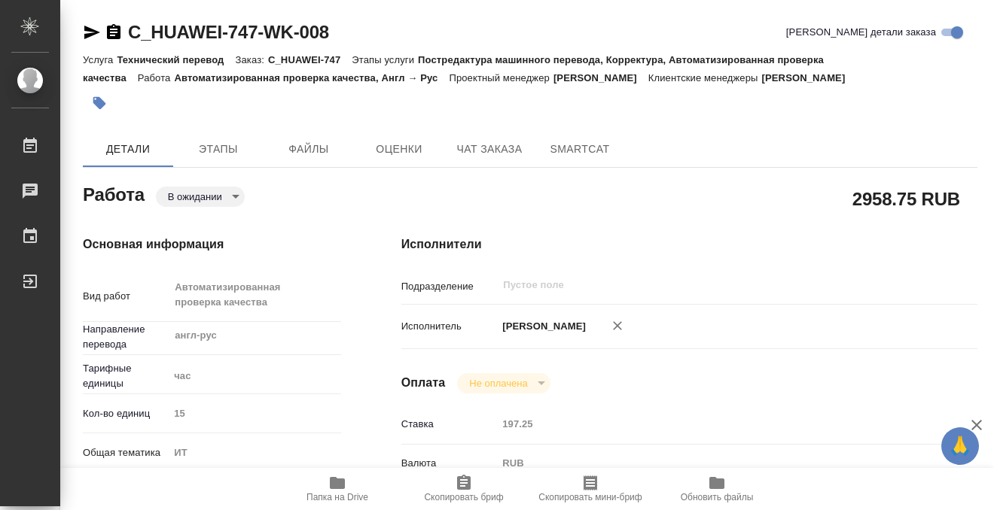
type textarea "x"
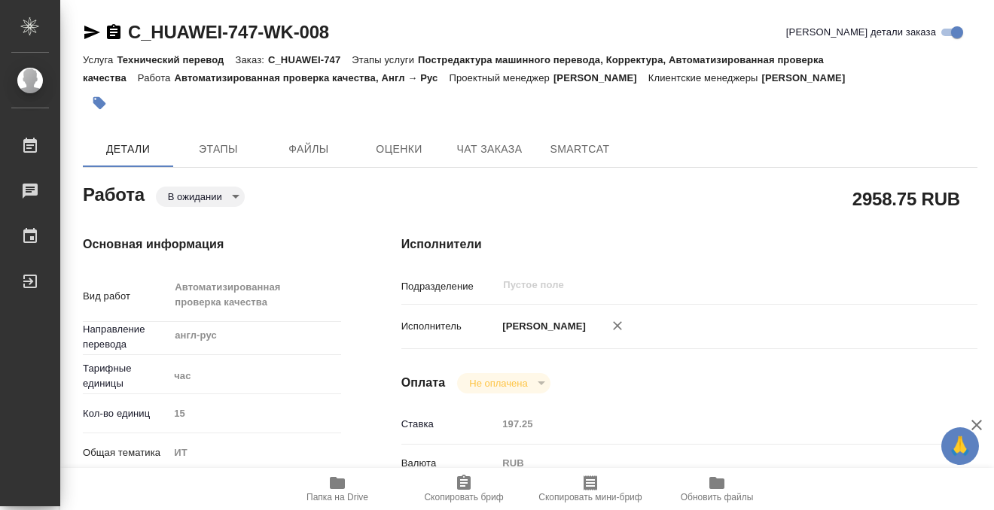
type textarea "x"
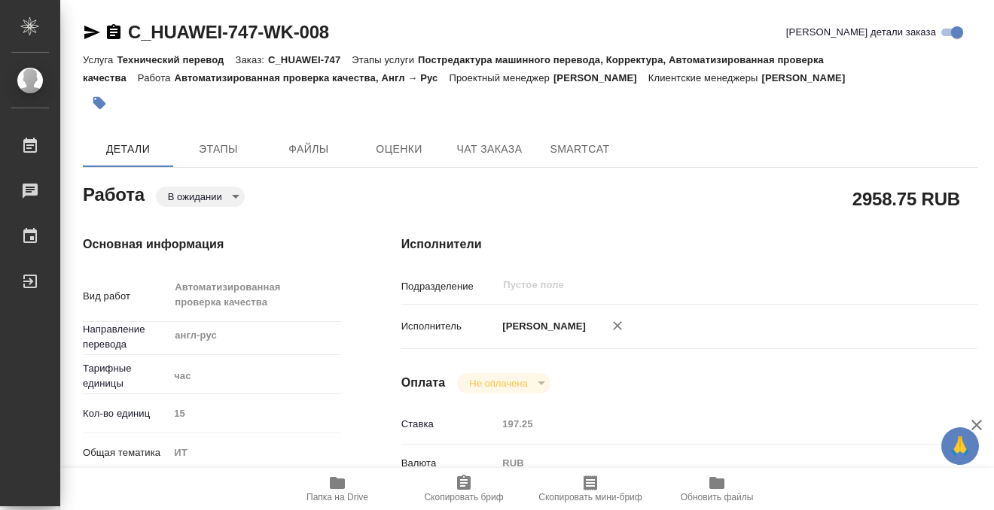
type textarea "x"
